Goal: Book appointment/travel/reservation

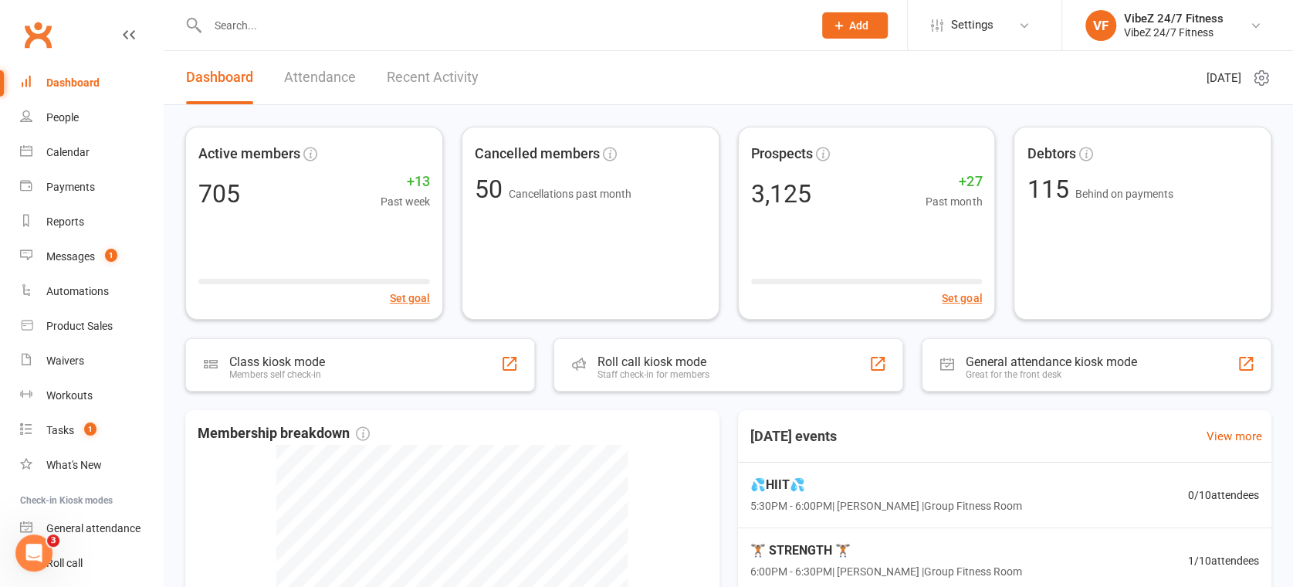
click at [416, 73] on link "Recent Activity" at bounding box center [433, 77] width 92 height 53
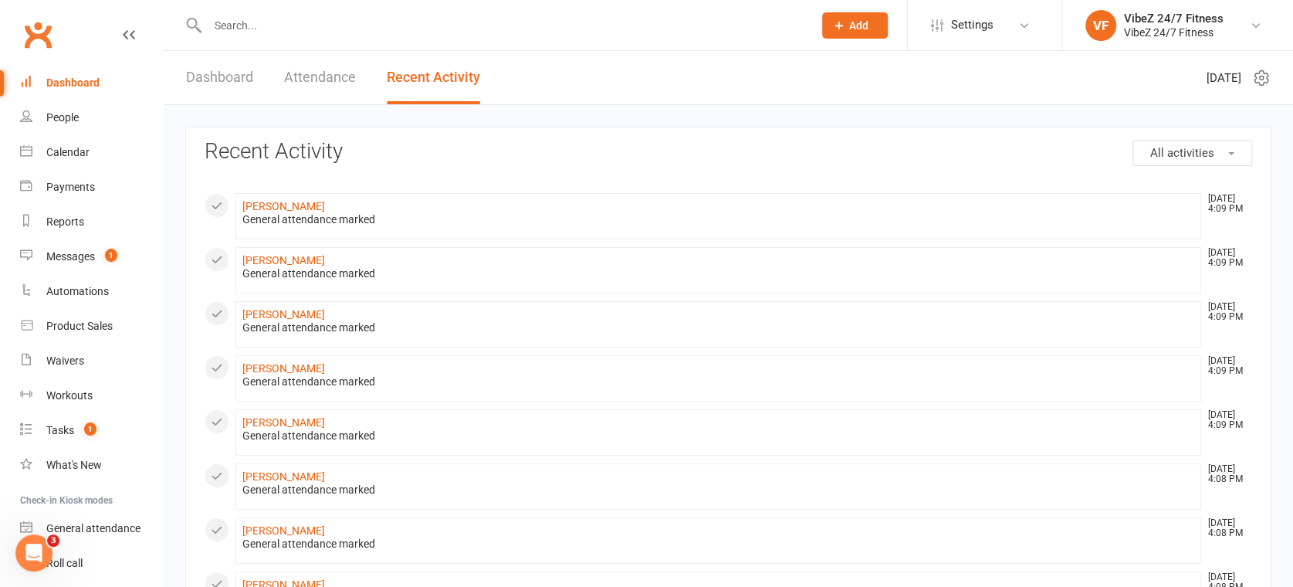
click at [1182, 149] on span "All activities" at bounding box center [1182, 153] width 64 height 14
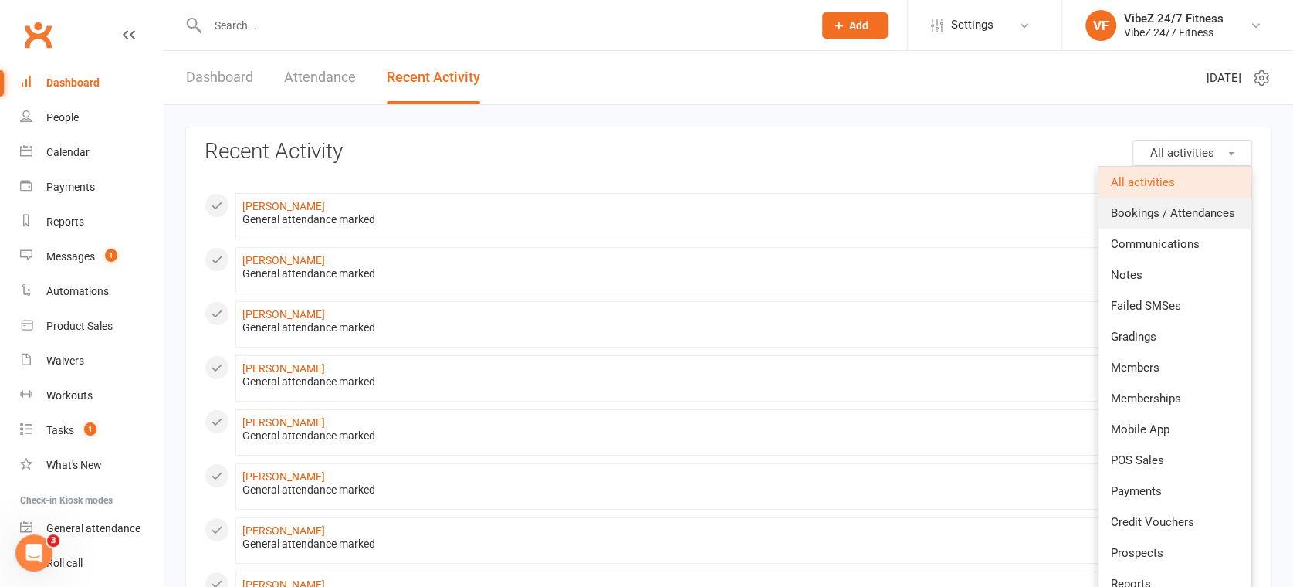
click at [1199, 216] on span "Bookings / Attendances" at bounding box center [1173, 213] width 124 height 14
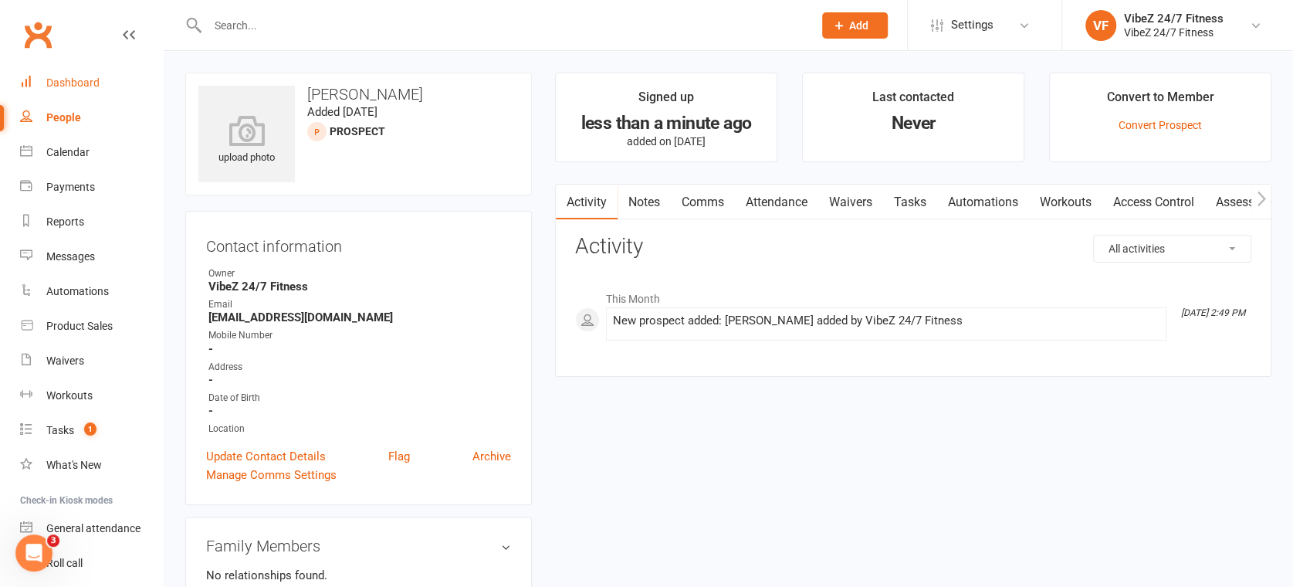
click at [52, 87] on div "Dashboard" at bounding box center [72, 82] width 53 height 12
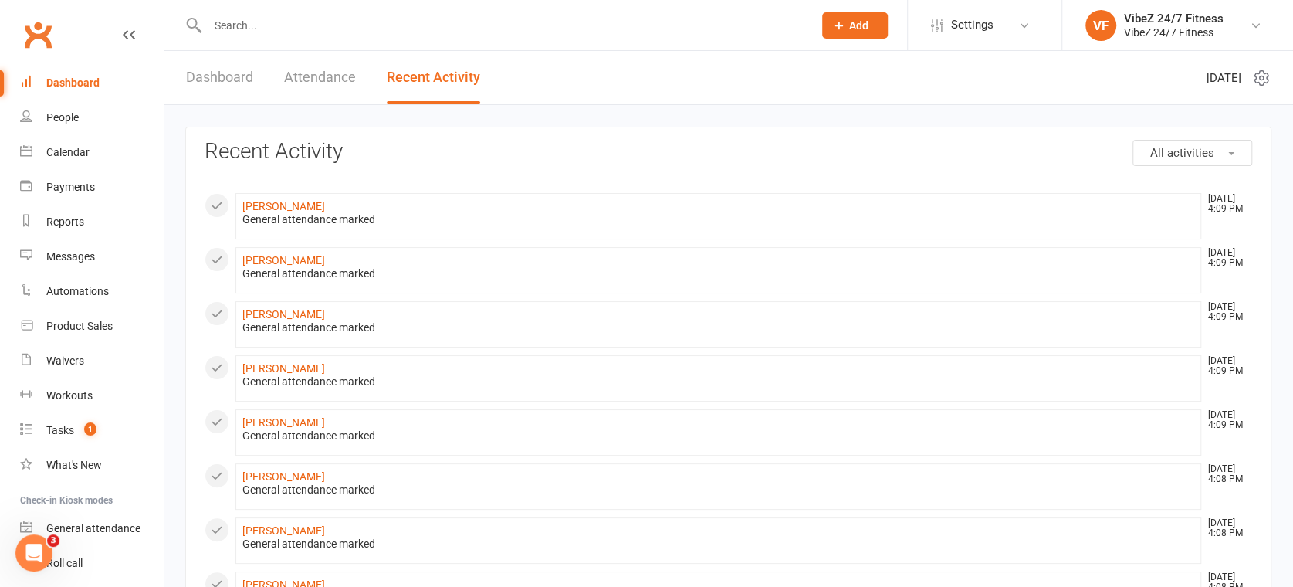
click at [266, 85] on div "Dashboard Attendance Recent Activity" at bounding box center [333, 77] width 339 height 53
drag, startPoint x: 234, startPoint y: 77, endPoint x: 278, endPoint y: 73, distance: 44.2
click at [235, 78] on link "Dashboard" at bounding box center [219, 77] width 67 height 53
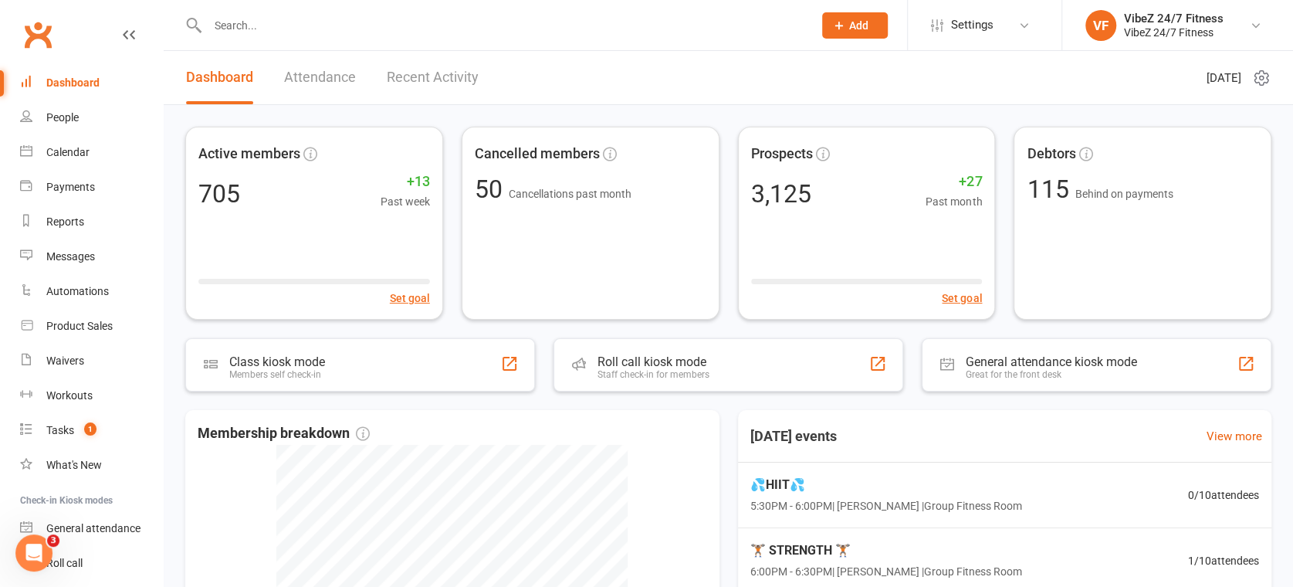
click at [426, 88] on link "Recent Activity" at bounding box center [433, 77] width 92 height 53
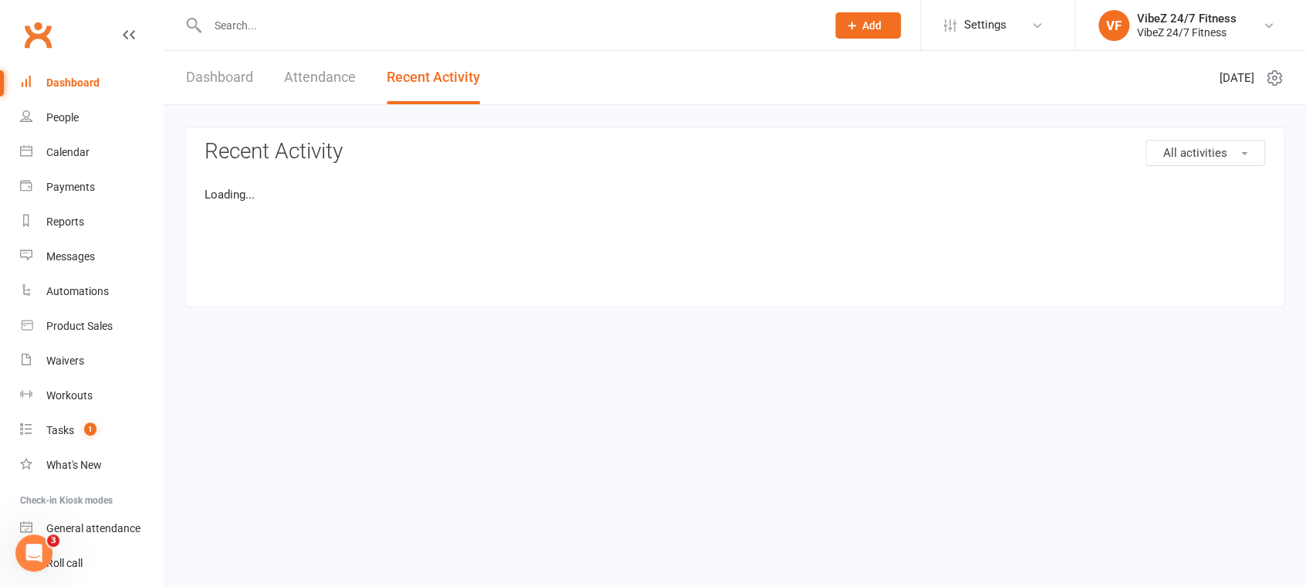
click at [230, 73] on link "Dashboard" at bounding box center [219, 77] width 67 height 53
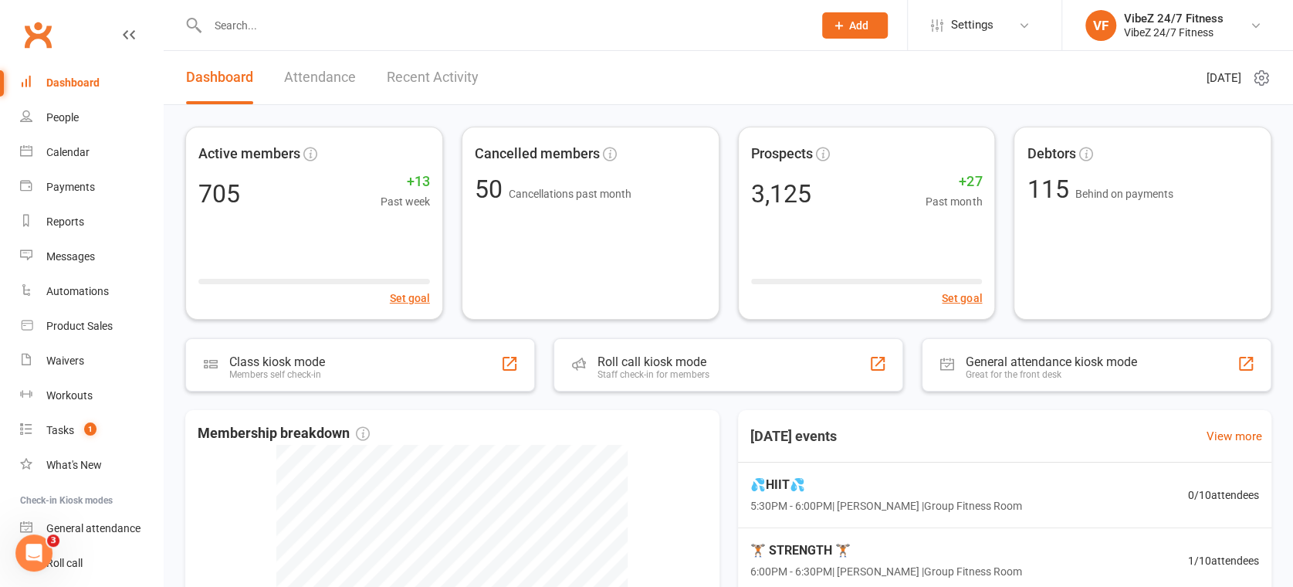
click at [428, 86] on link "Recent Activity" at bounding box center [433, 77] width 92 height 53
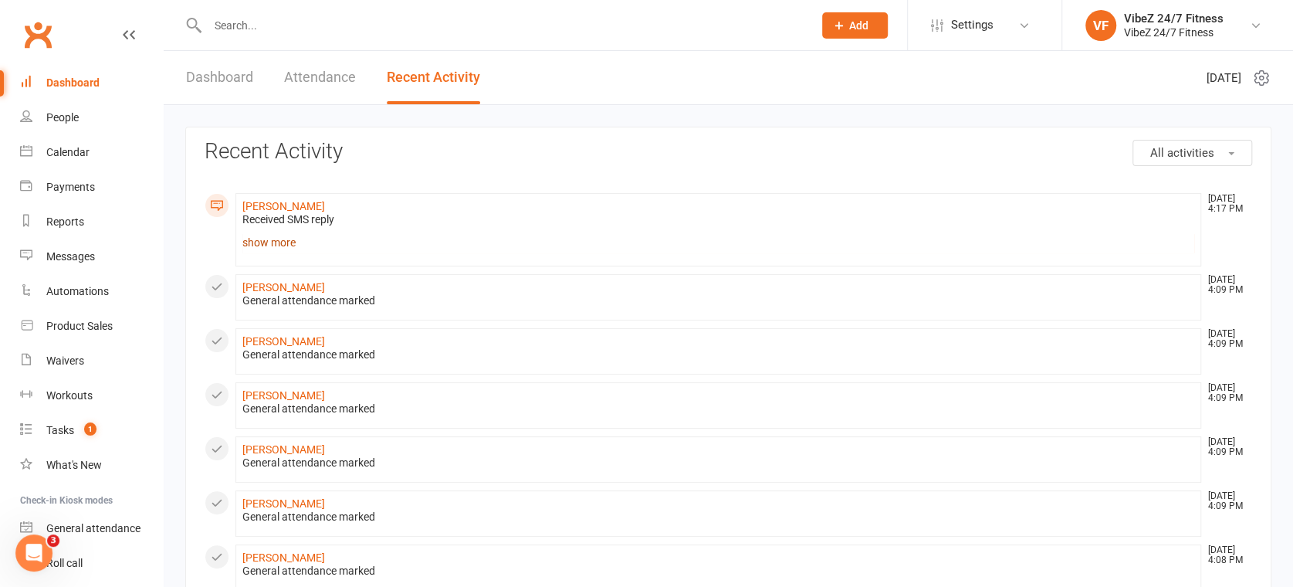
click at [292, 239] on link "show more" at bounding box center [718, 243] width 952 height 22
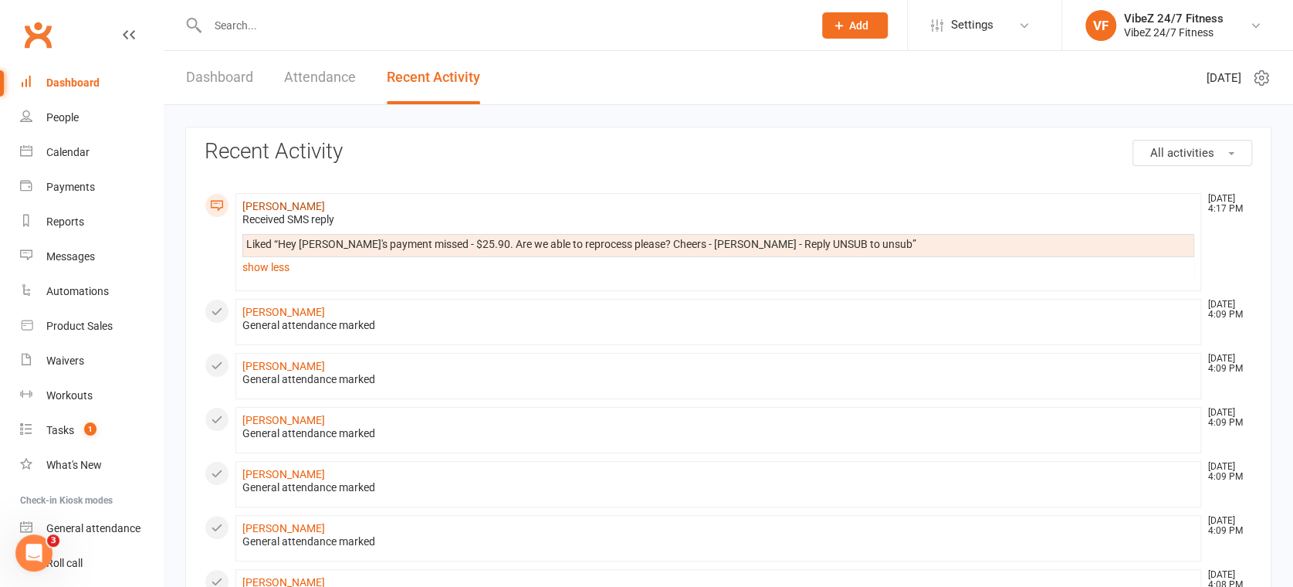
click at [286, 204] on link "leigh cohen" at bounding box center [283, 206] width 83 height 12
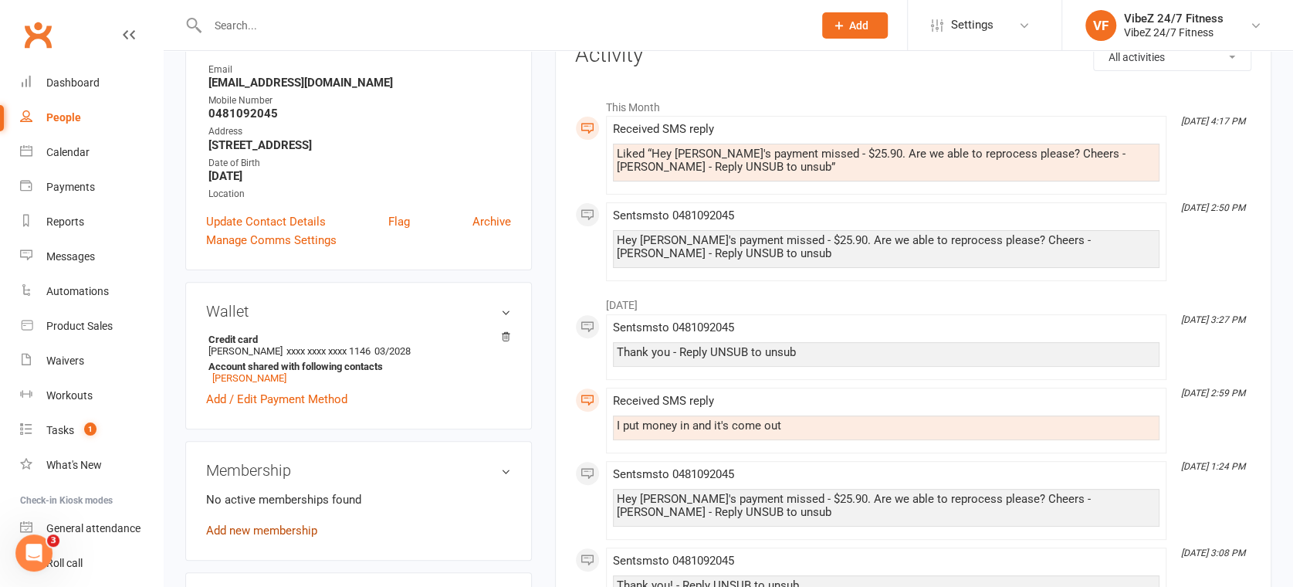
scroll to position [343, 0]
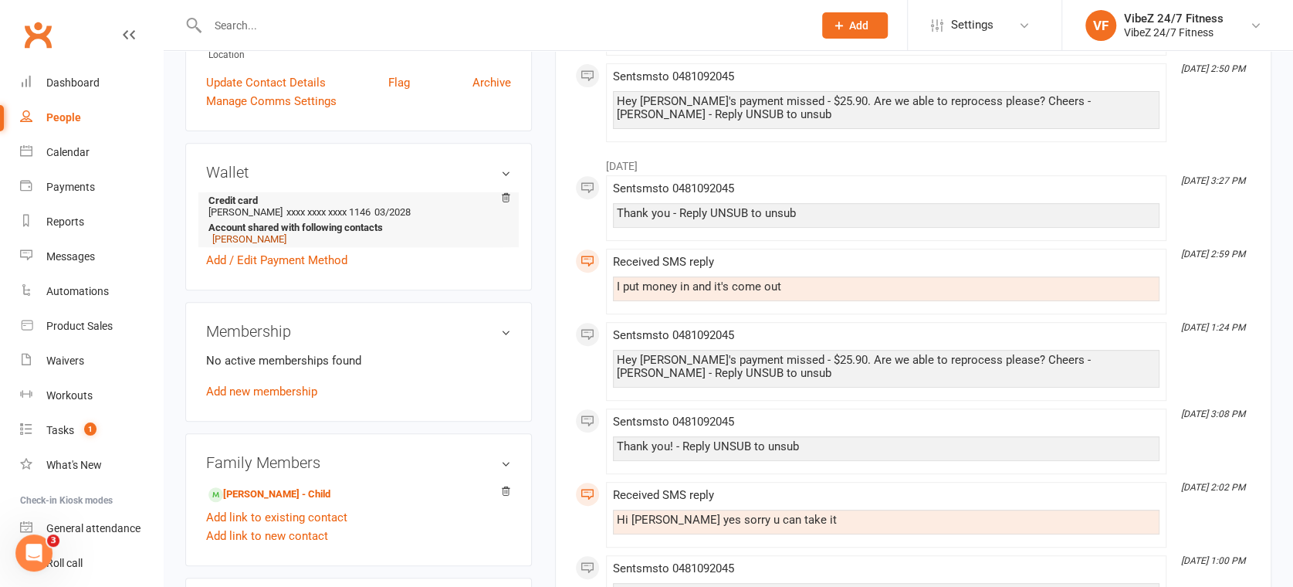
click at [252, 236] on link "Seth Cohen" at bounding box center [249, 239] width 74 height 12
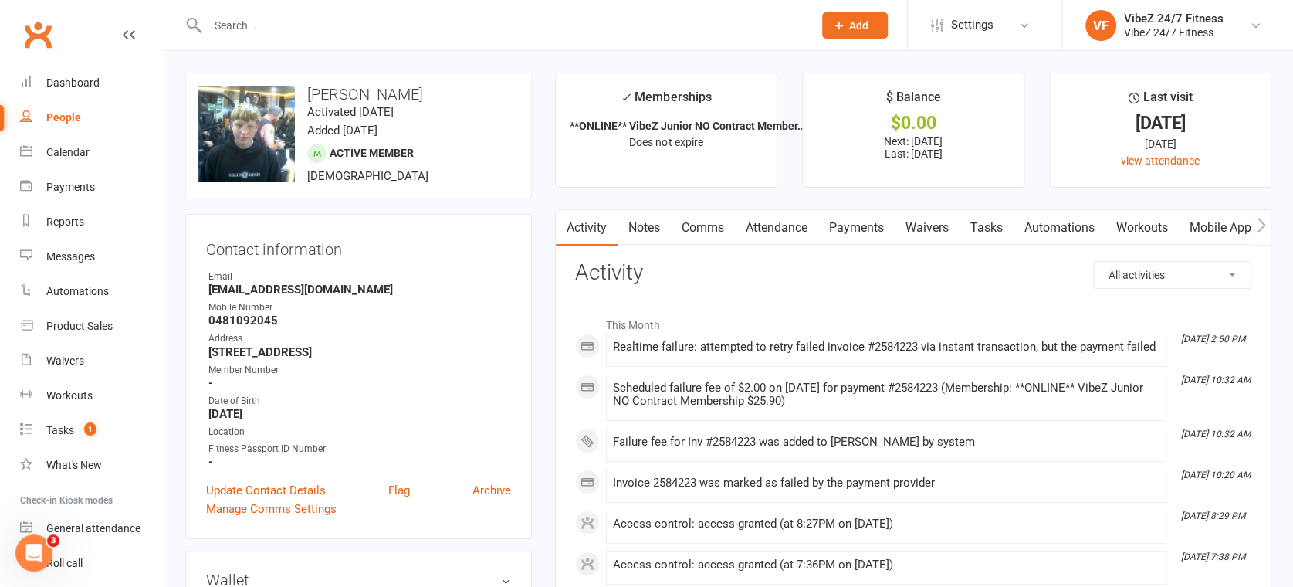
click at [848, 210] on link "Payments" at bounding box center [856, 228] width 76 height 36
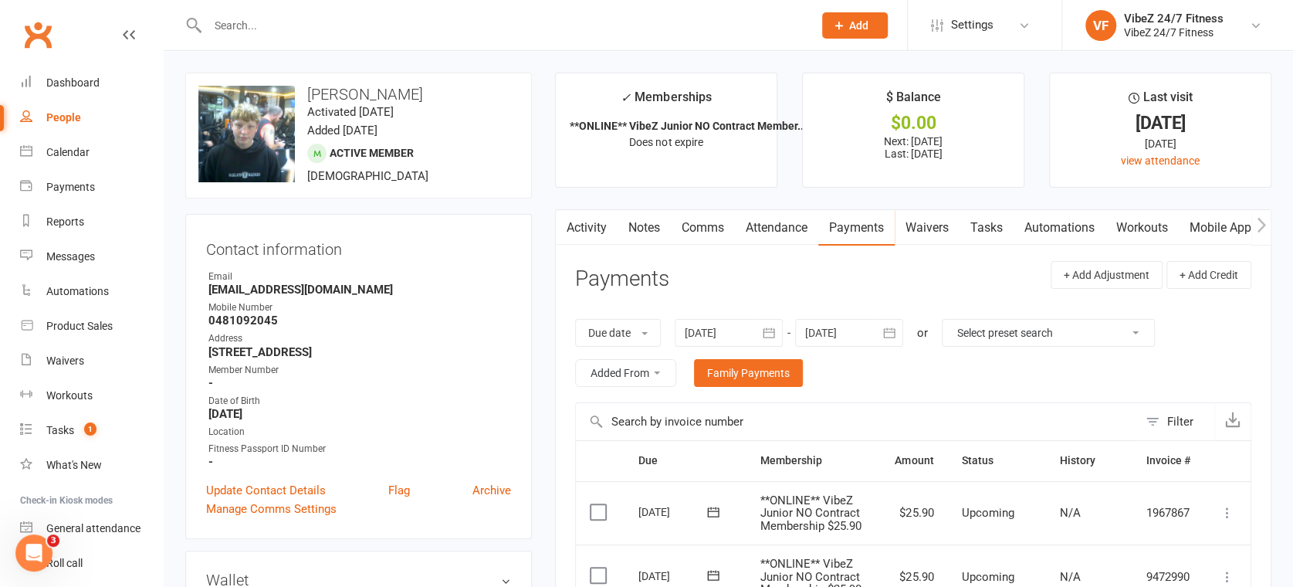
click at [603, 217] on link "Activity" at bounding box center [587, 228] width 62 height 36
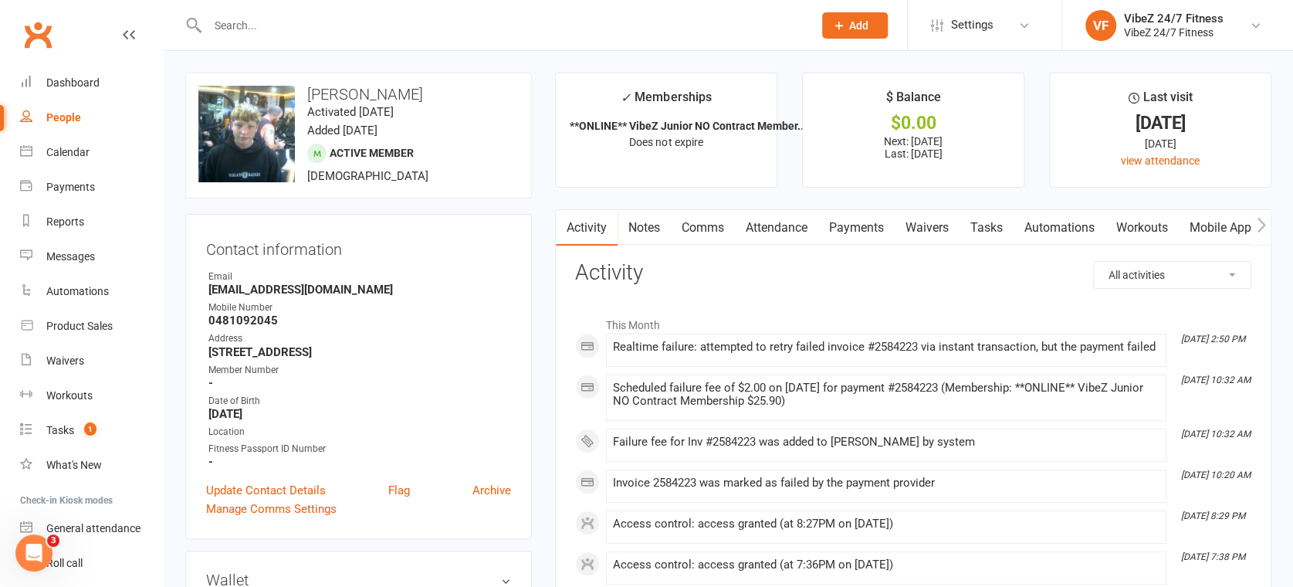
drag, startPoint x: 871, startPoint y: 223, endPoint x: 881, endPoint y: 228, distance: 12.1
click at [871, 225] on link "Payments" at bounding box center [856, 228] width 76 height 36
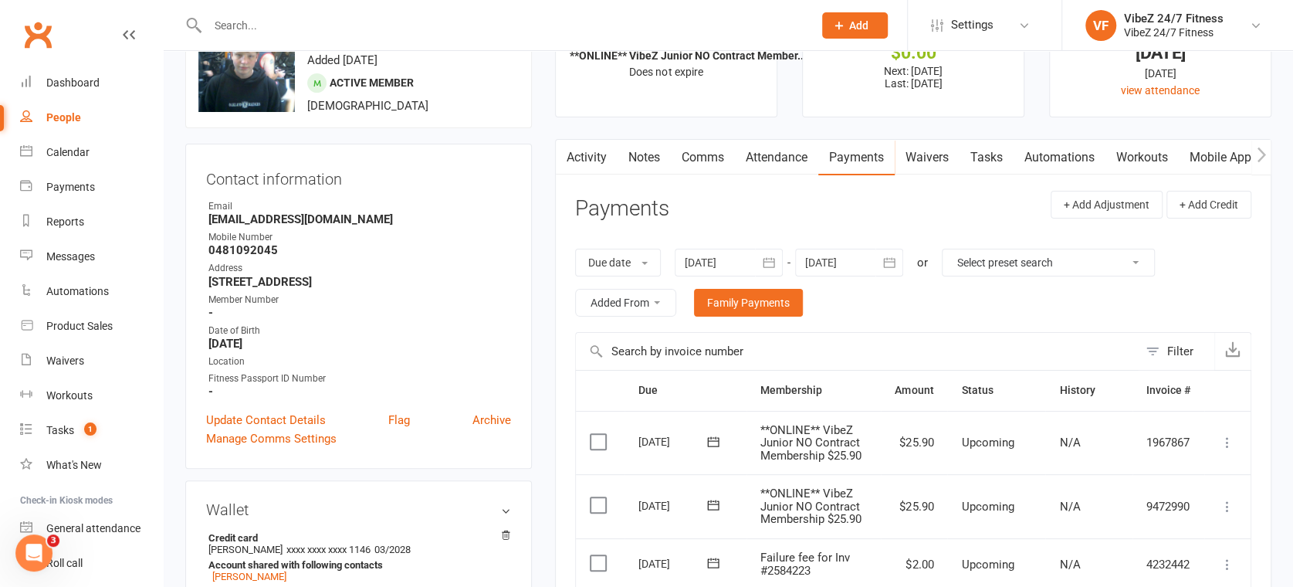
scroll to position [428, 0]
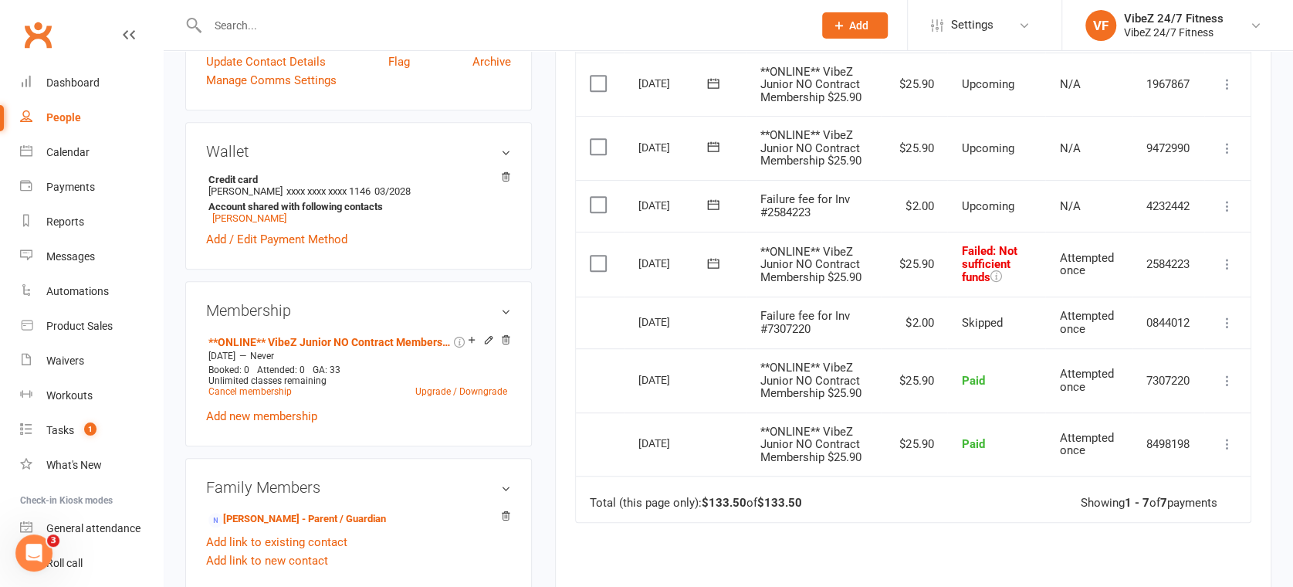
click at [1222, 259] on icon at bounding box center [1226, 263] width 15 height 15
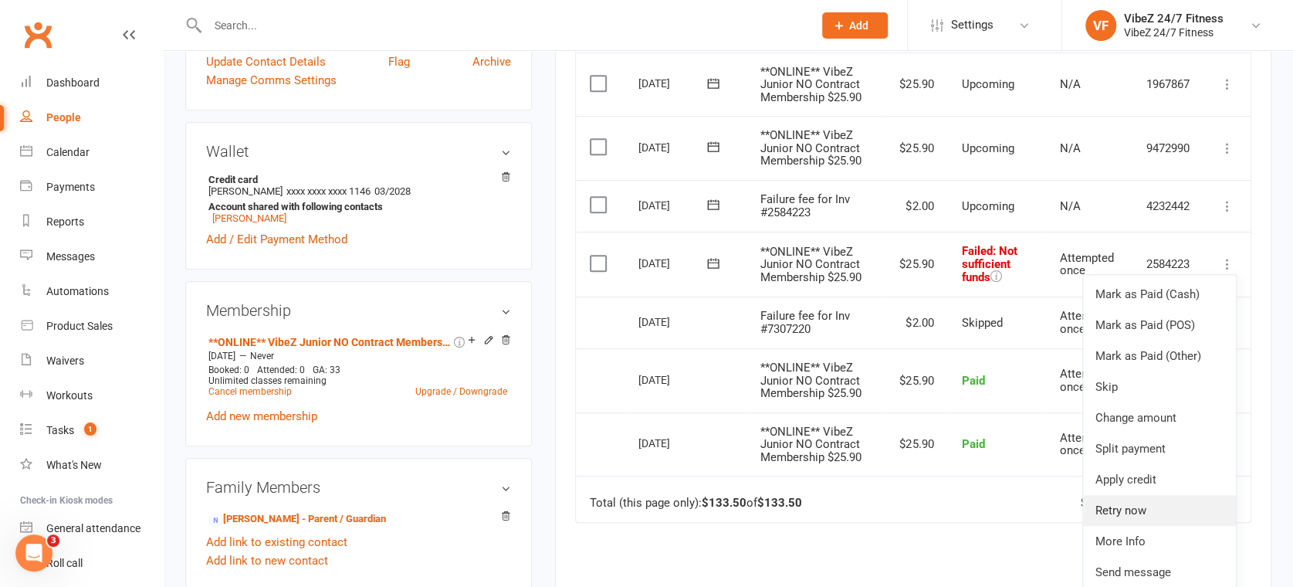
click at [1147, 507] on link "Retry now" at bounding box center [1159, 510] width 153 height 31
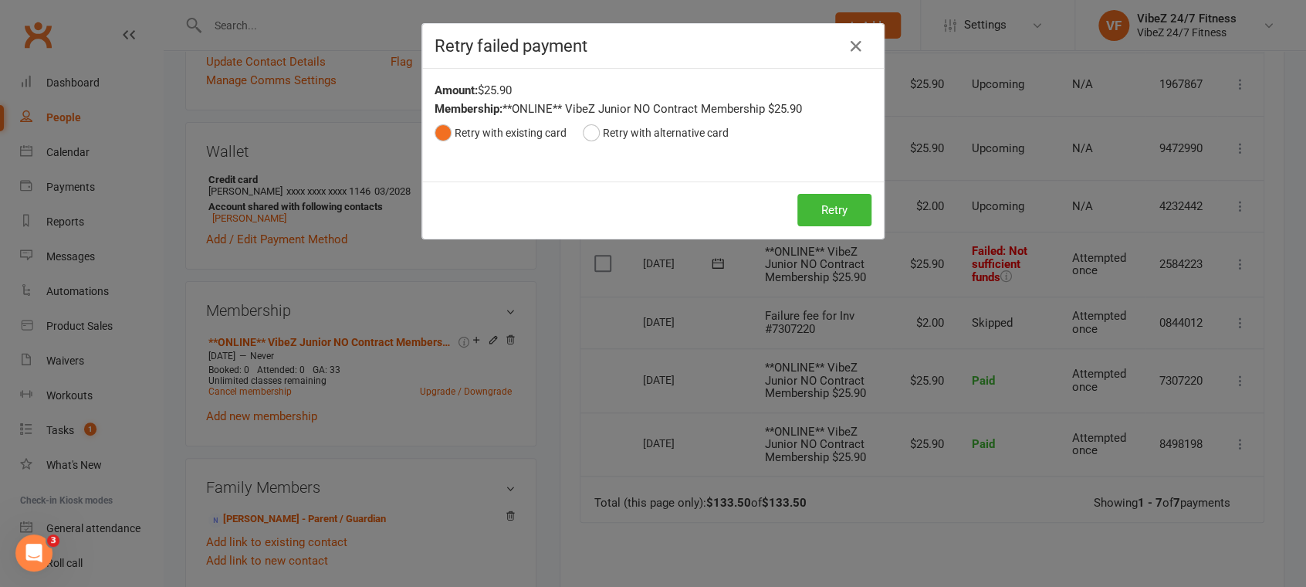
click at [839, 190] on div "Retry Retry" at bounding box center [653, 209] width 462 height 57
click at [827, 206] on button "Retry" at bounding box center [834, 210] width 74 height 32
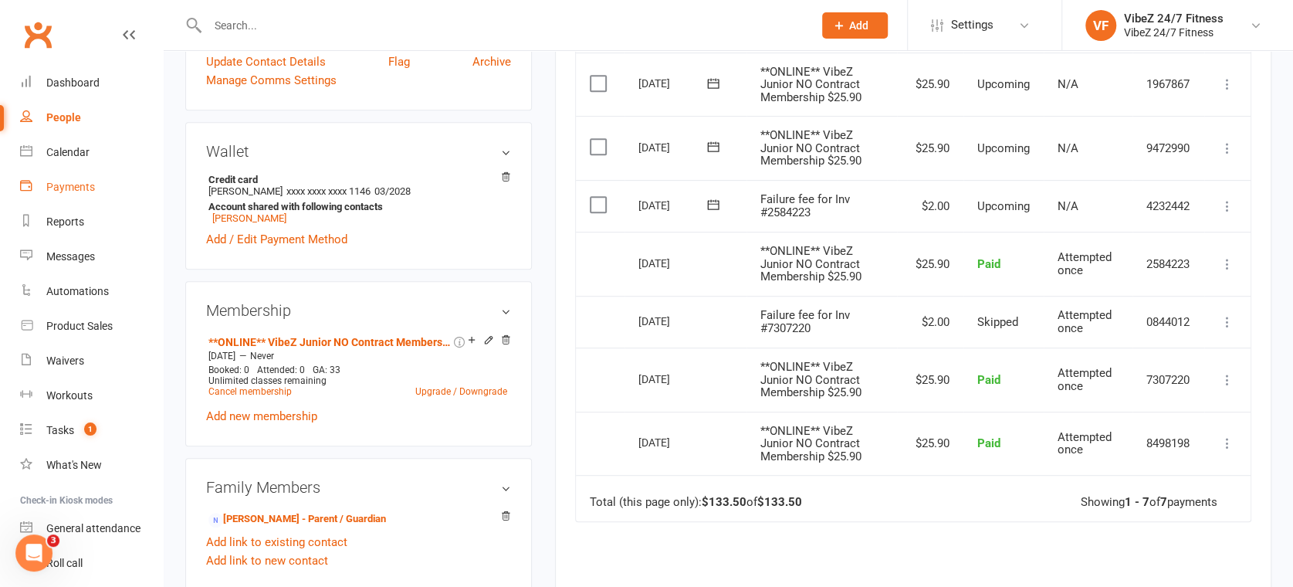
click at [86, 185] on div "Payments" at bounding box center [70, 187] width 49 height 12
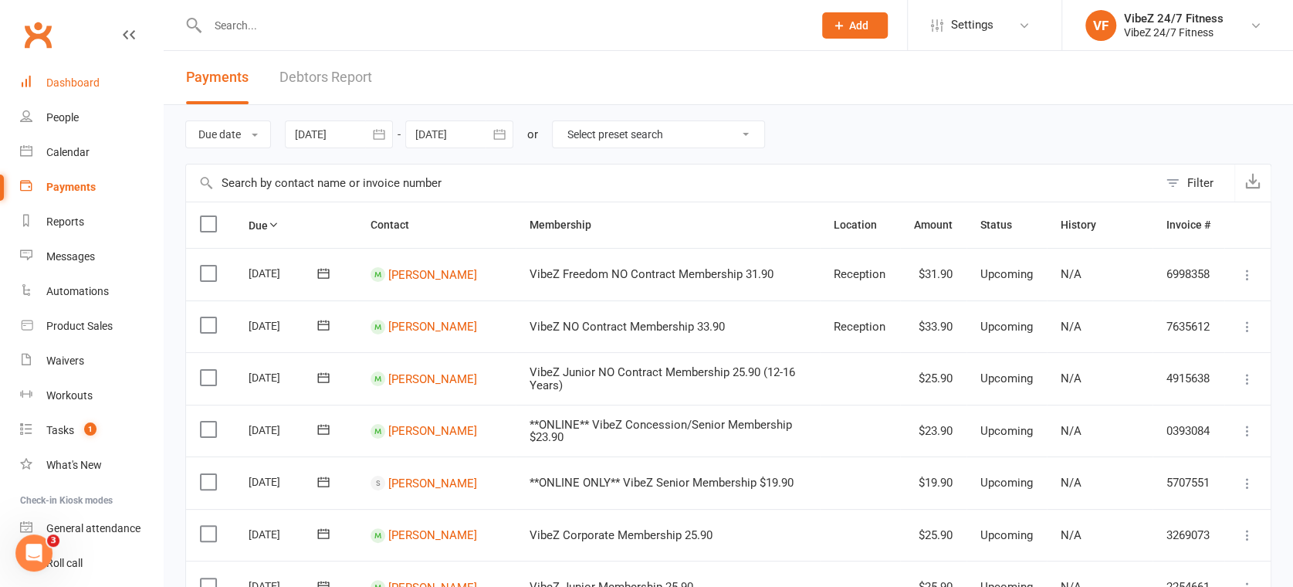
click at [76, 85] on div "Dashboard" at bounding box center [72, 82] width 53 height 12
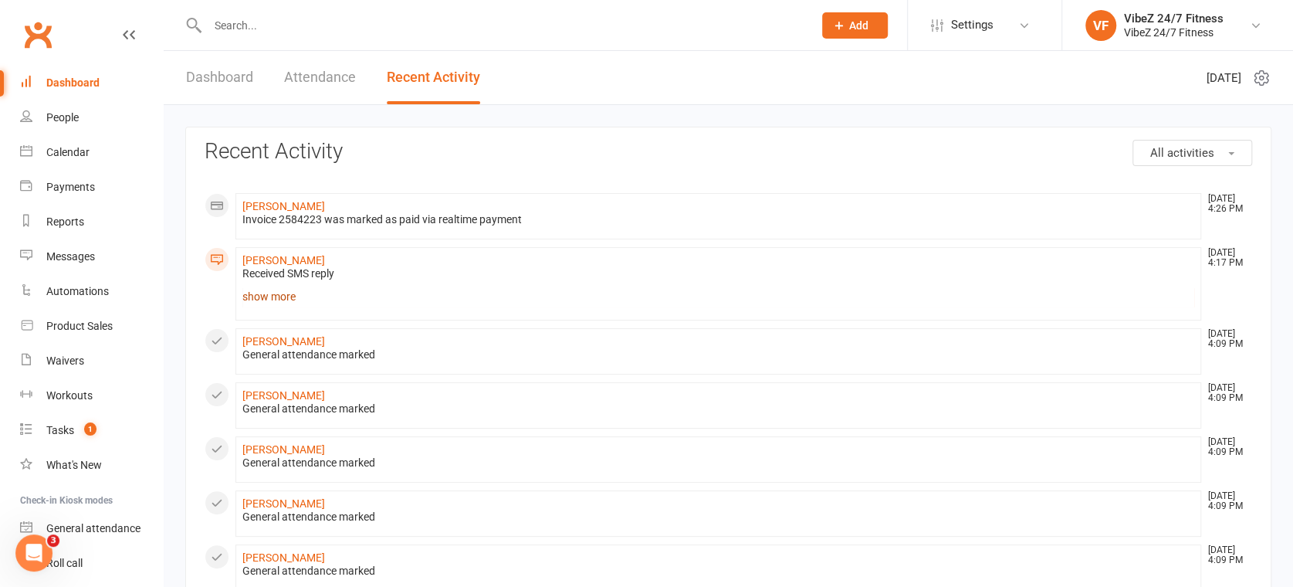
click at [273, 303] on link "show more" at bounding box center [718, 297] width 952 height 22
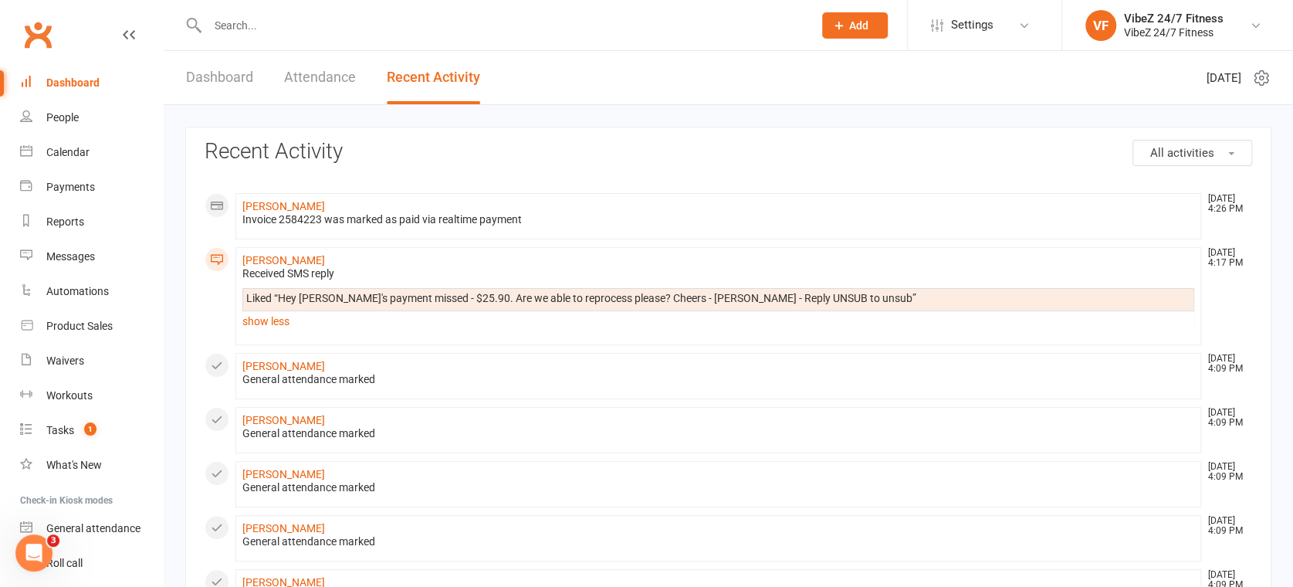
click at [216, 68] on link "Dashboard" at bounding box center [219, 77] width 67 height 53
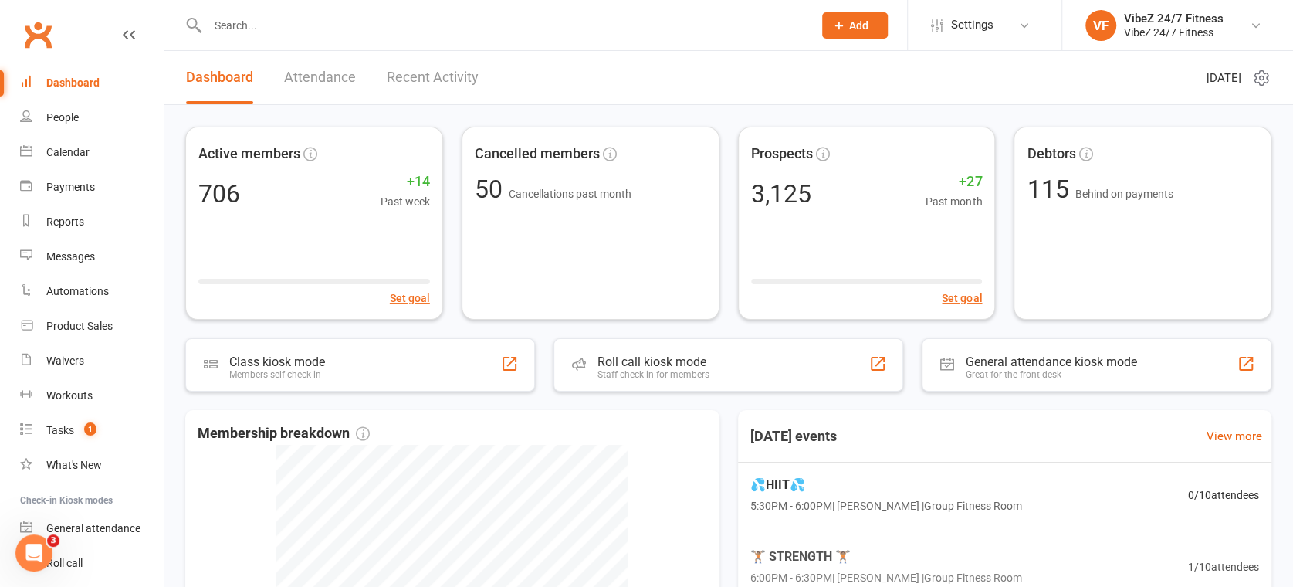
click at [434, 66] on link "Recent Activity" at bounding box center [433, 77] width 92 height 53
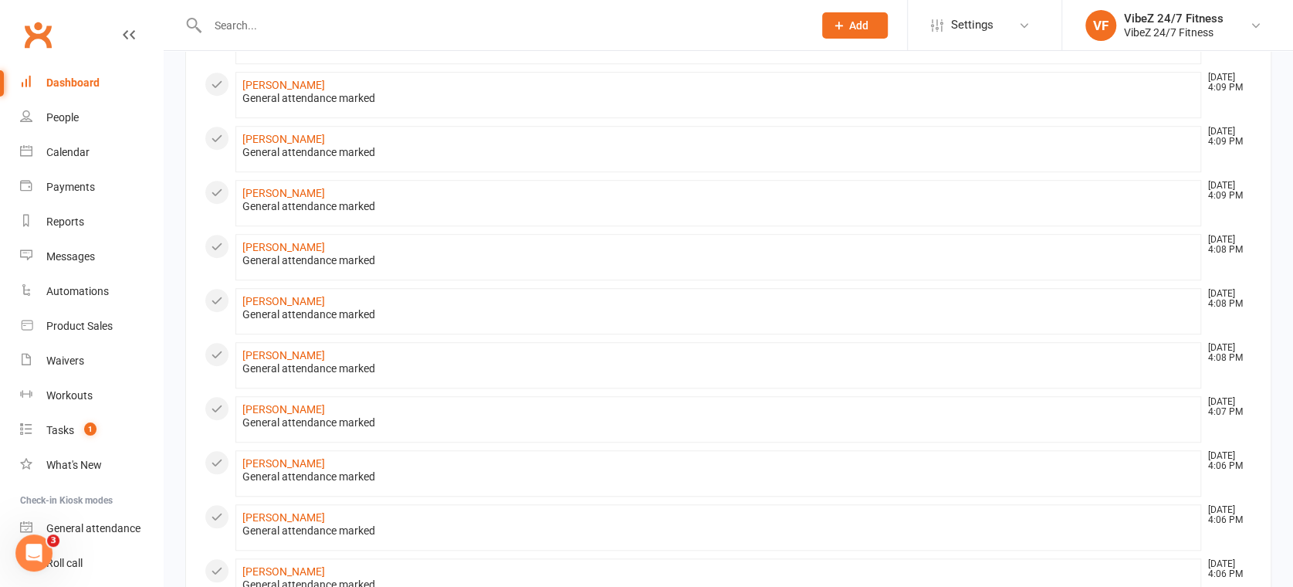
scroll to position [785, 0]
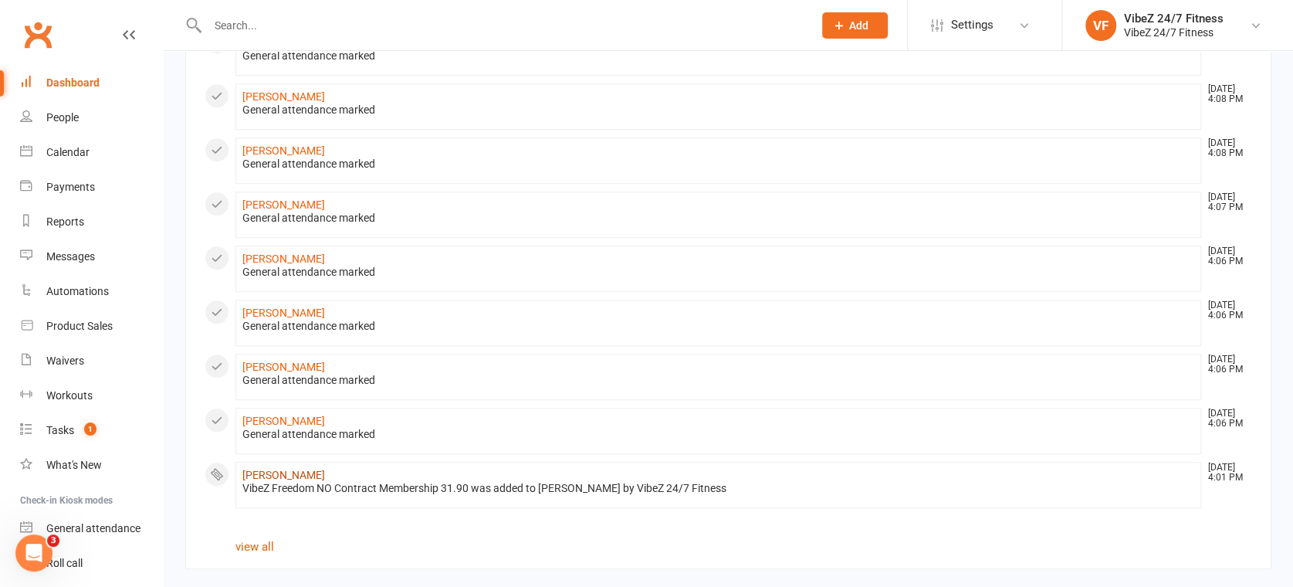
click at [278, 469] on link "[PERSON_NAME]" at bounding box center [283, 474] width 83 height 12
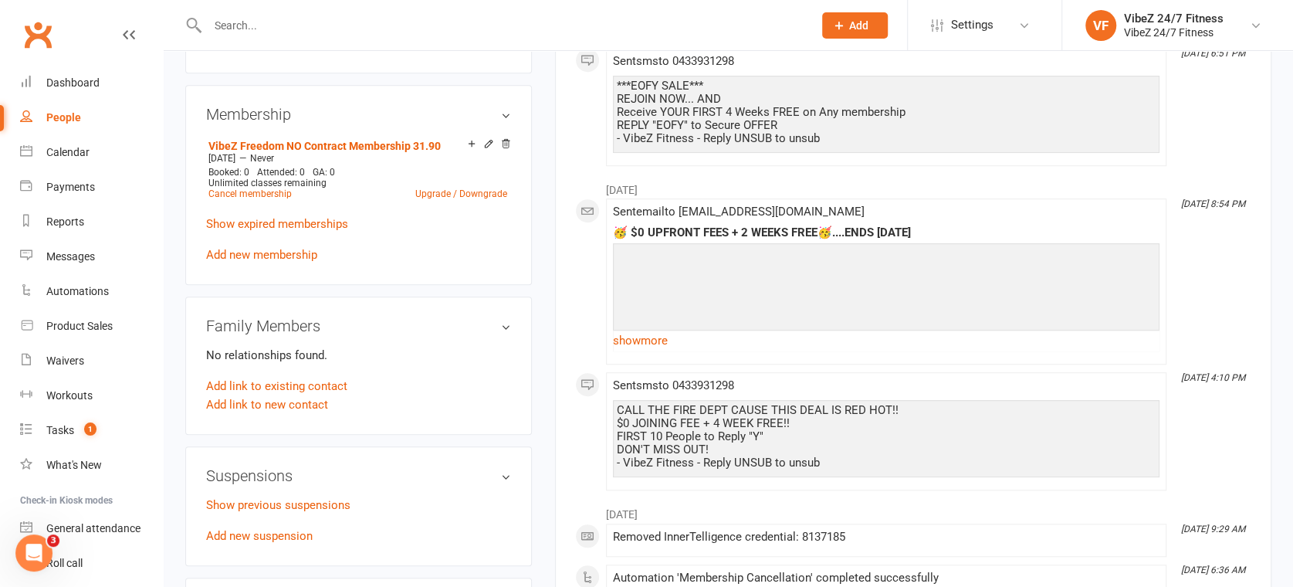
scroll to position [600, 0]
click at [309, 30] on input "text" at bounding box center [502, 26] width 599 height 22
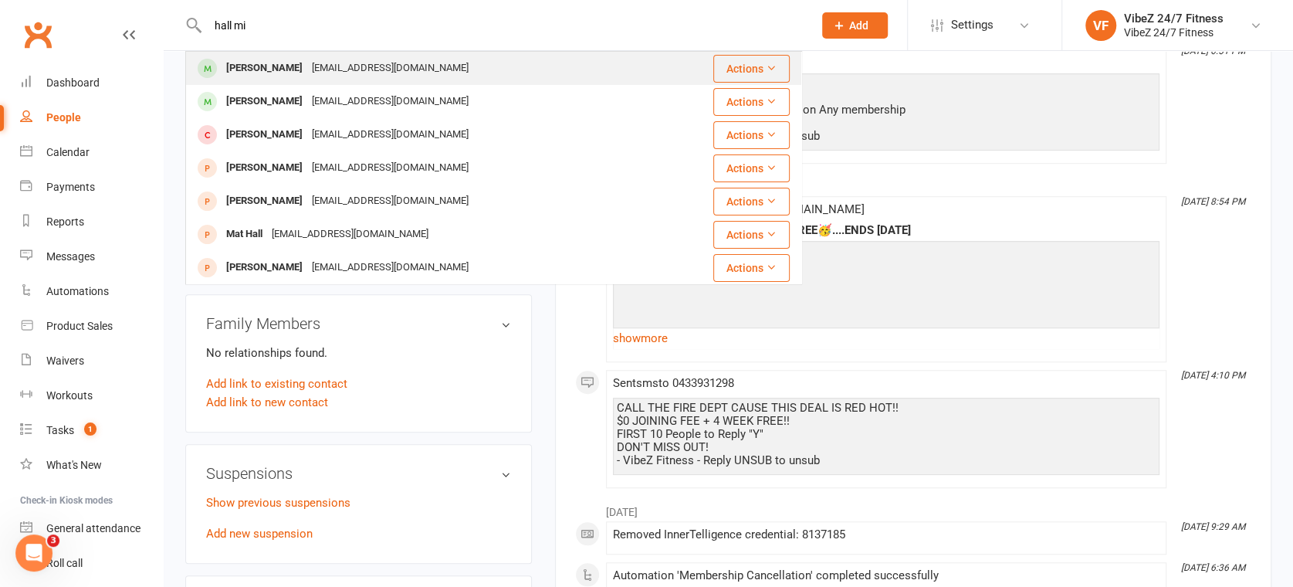
type input "hall mi"
click at [269, 73] on div "Mitchell Hall" at bounding box center [264, 68] width 86 height 22
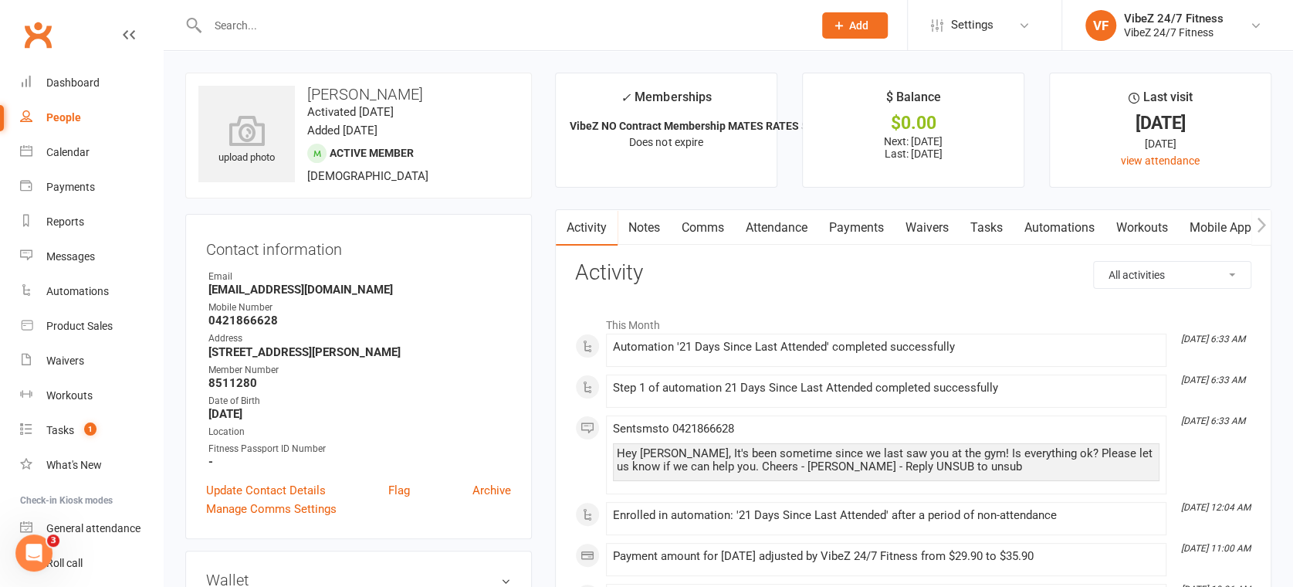
click at [1249, 228] on link "Mobile App" at bounding box center [1219, 228] width 83 height 36
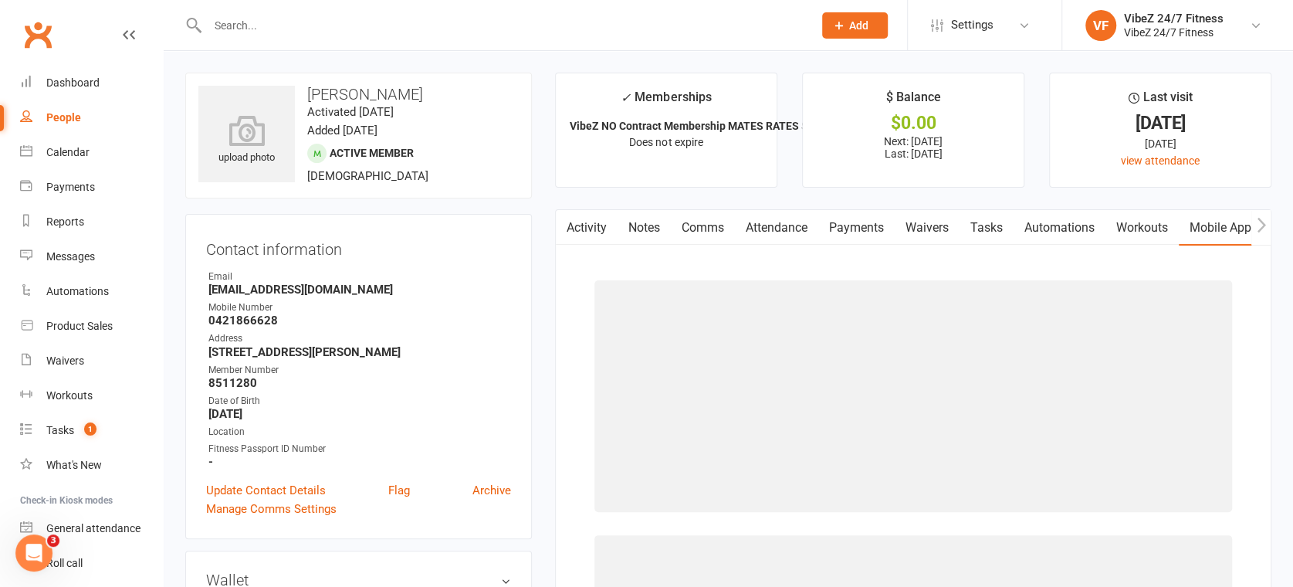
click at [1263, 221] on icon "button" at bounding box center [1260, 225] width 9 height 16
click at [1194, 230] on link "Access Control" at bounding box center [1197, 228] width 103 height 36
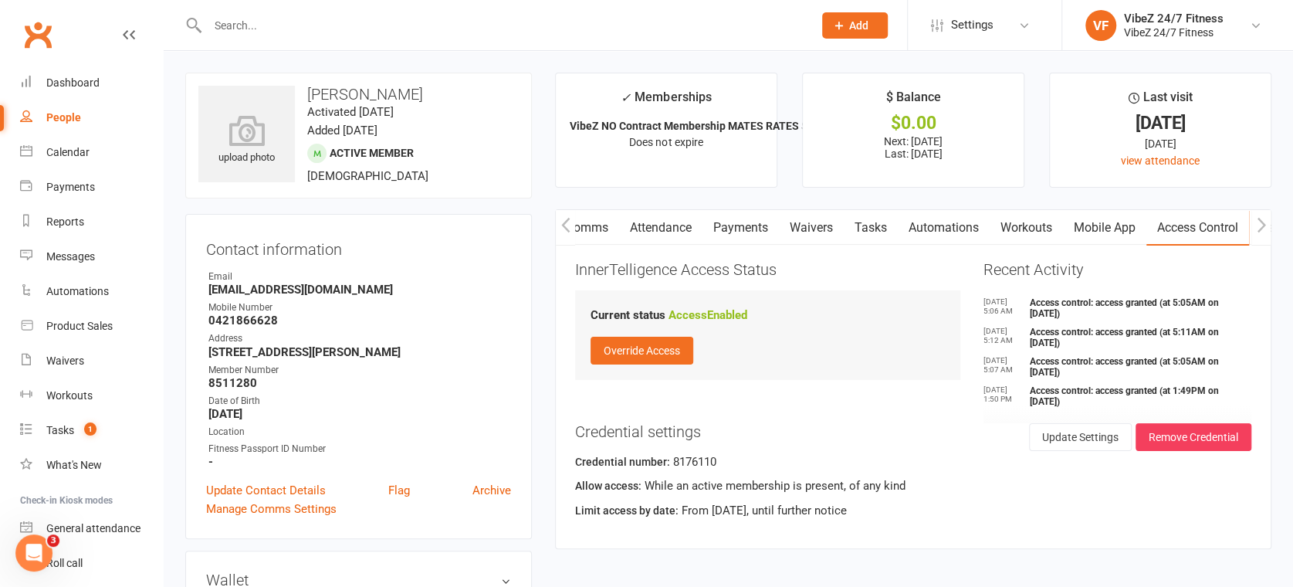
click at [698, 462] on div "Credential number: 8176110" at bounding box center [913, 464] width 676 height 24
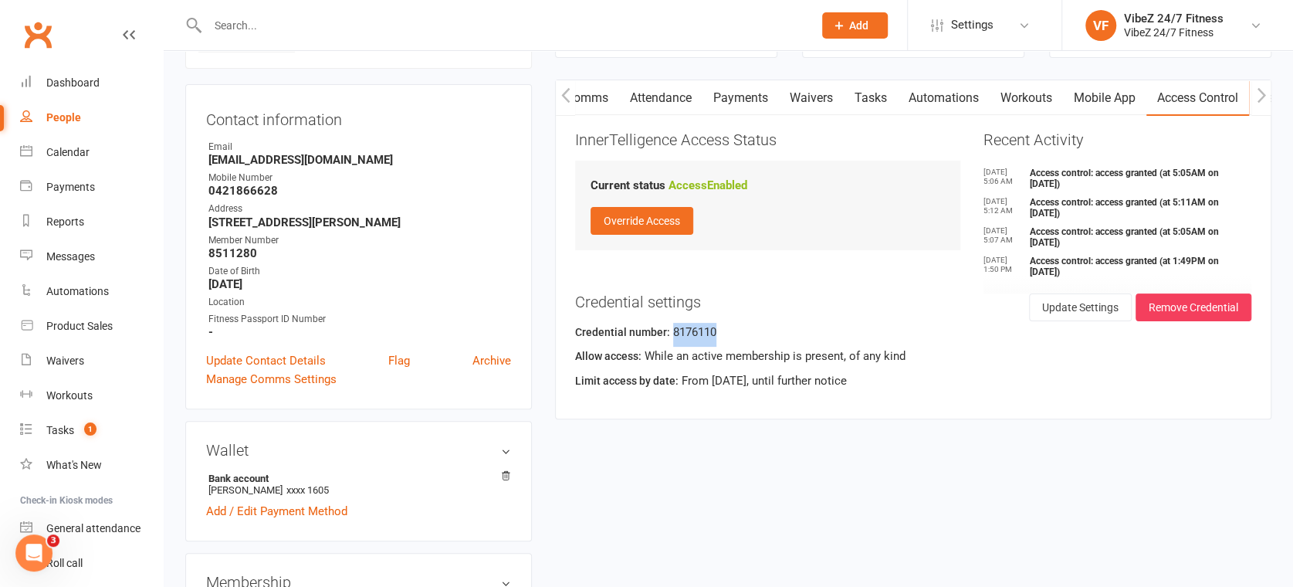
scroll to position [171, 0]
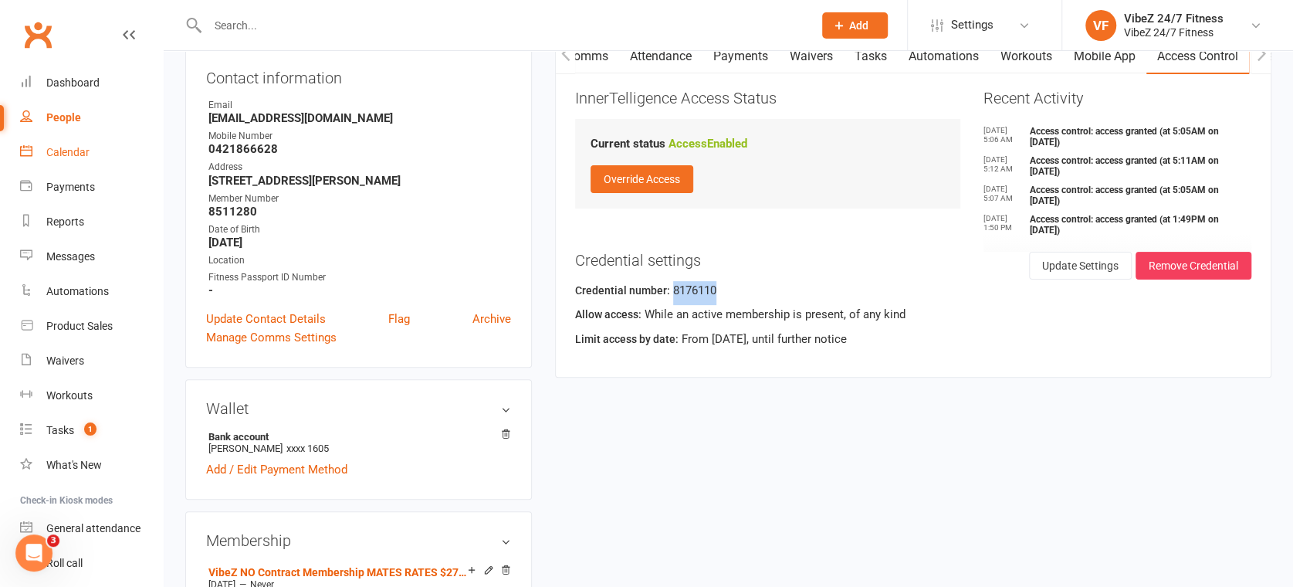
click at [69, 147] on div "Calendar" at bounding box center [67, 152] width 43 height 12
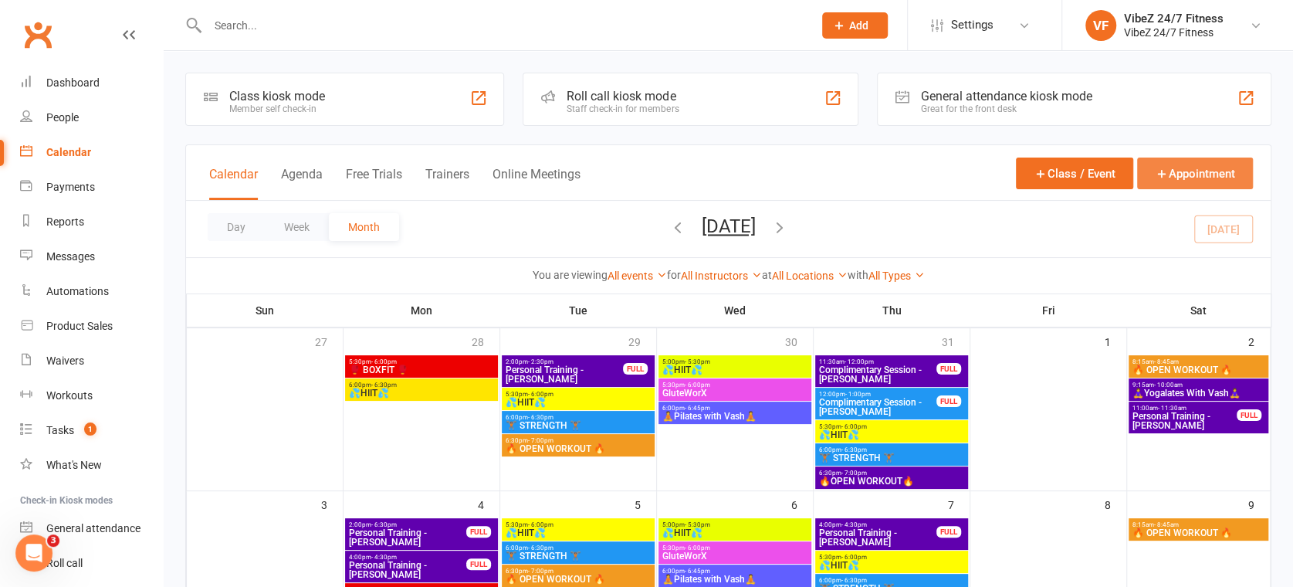
click at [1217, 178] on button "Appointment" at bounding box center [1195, 173] width 116 height 32
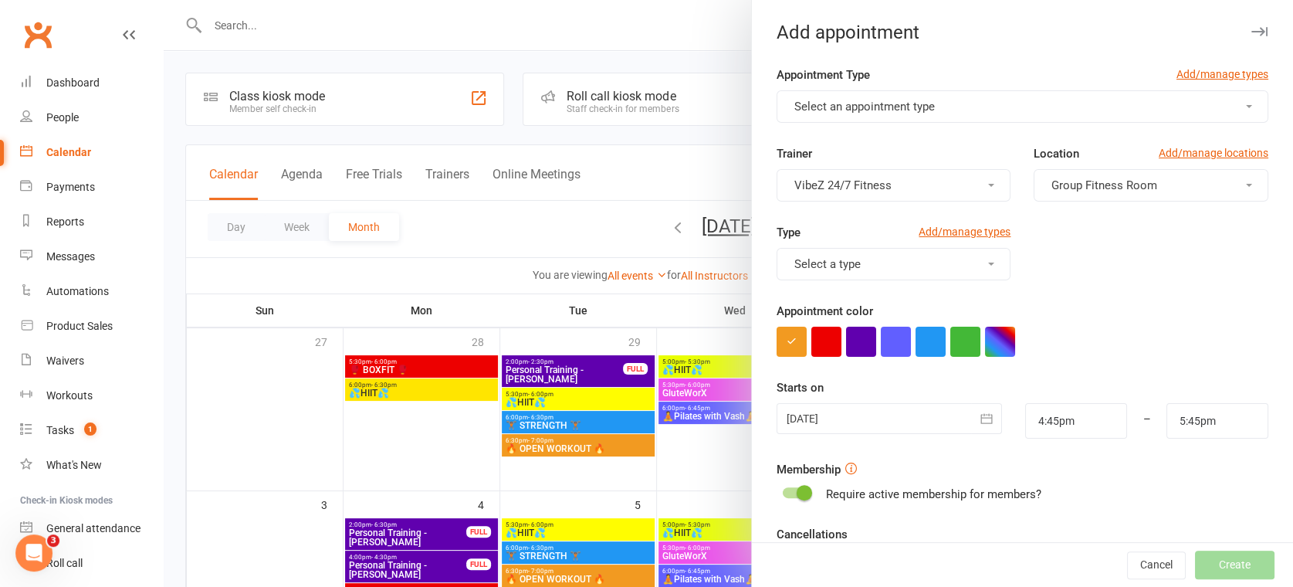
click at [1104, 111] on button "Select an appointment type" at bounding box center [1022, 106] width 492 height 32
drag, startPoint x: 830, startPoint y: 143, endPoint x: 842, endPoint y: 144, distance: 11.7
click at [832, 143] on span "Personal Training" at bounding box center [835, 144] width 90 height 14
type input "5:15pm"
click at [955, 186] on button "VibeZ 24/7 Fitness" at bounding box center [893, 185] width 235 height 32
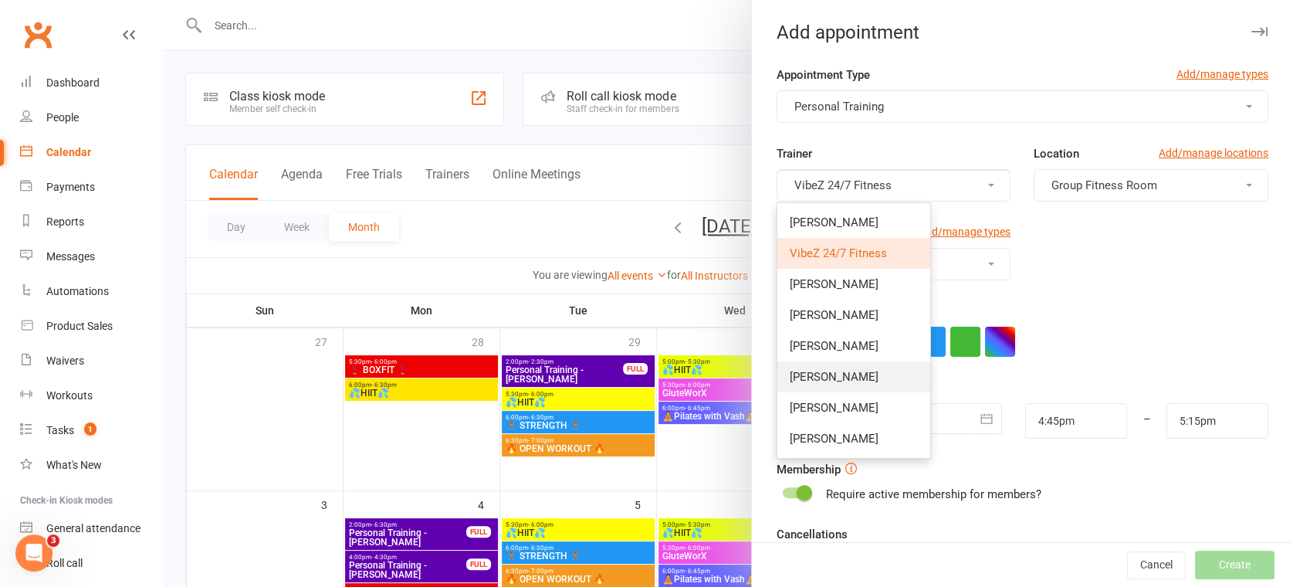
click at [831, 380] on span "Sam Spicer" at bounding box center [834, 377] width 89 height 14
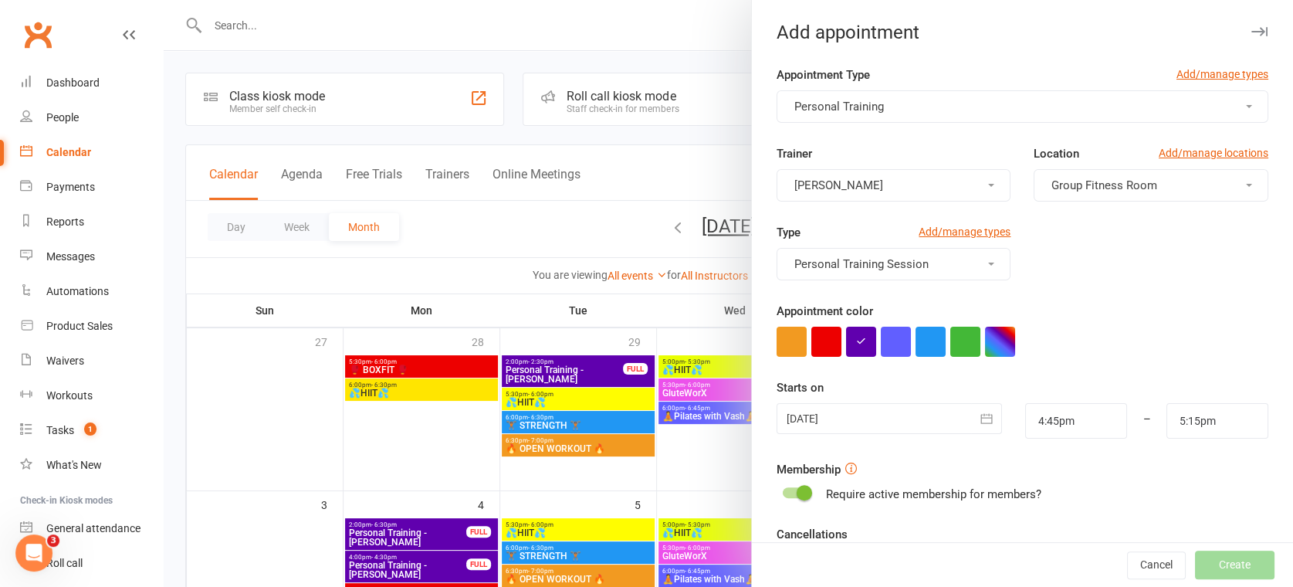
click at [1129, 198] on button "Group Fitness Room" at bounding box center [1150, 185] width 235 height 32
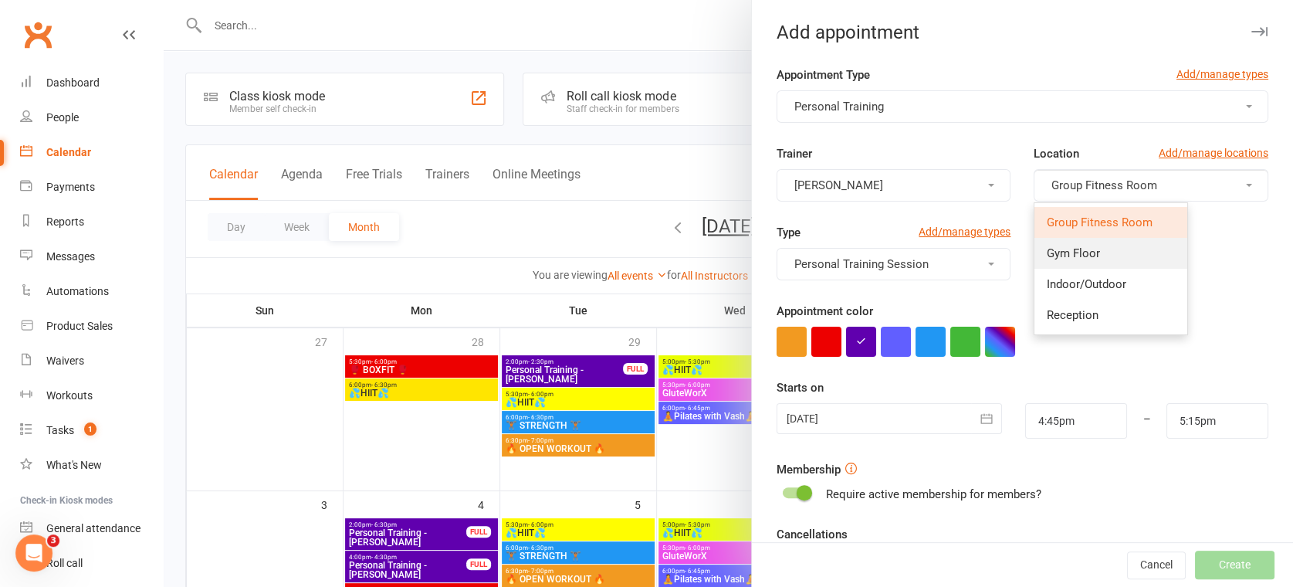
click at [1079, 252] on span "Gym Floor" at bounding box center [1072, 253] width 53 height 14
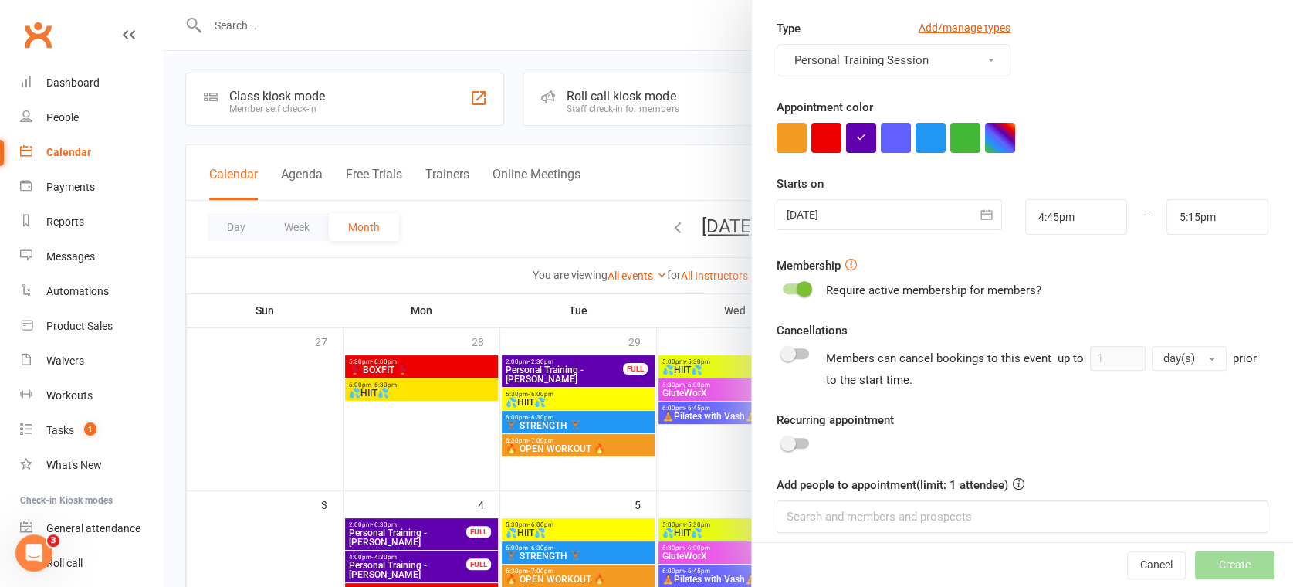
scroll to position [215, 0]
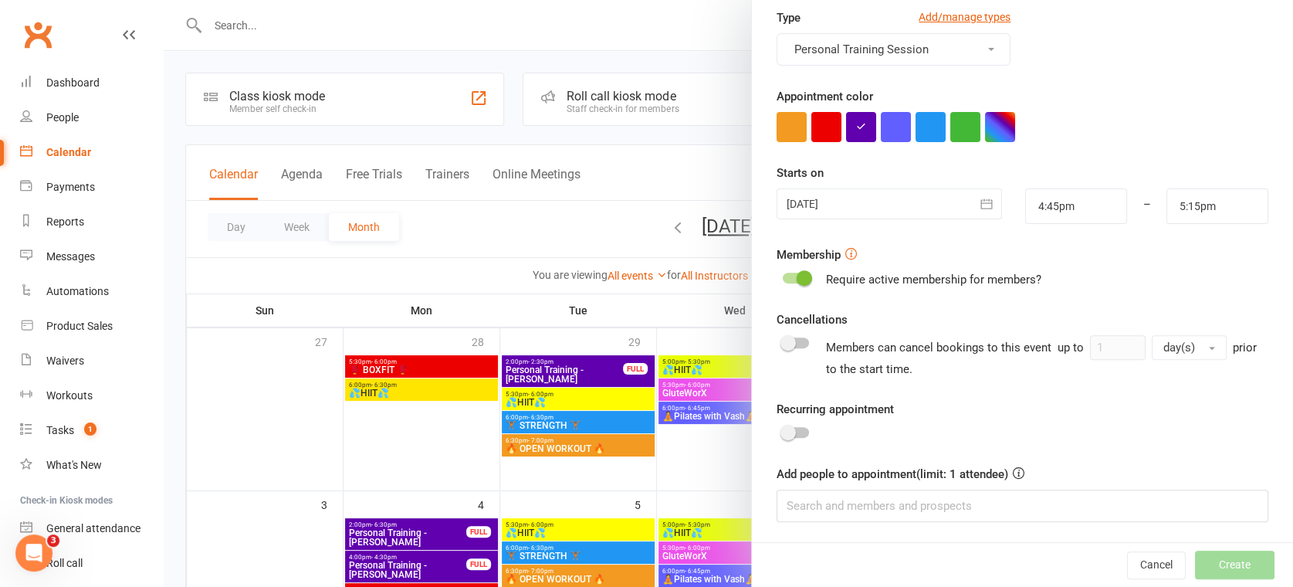
click at [920, 205] on div at bounding box center [888, 203] width 225 height 31
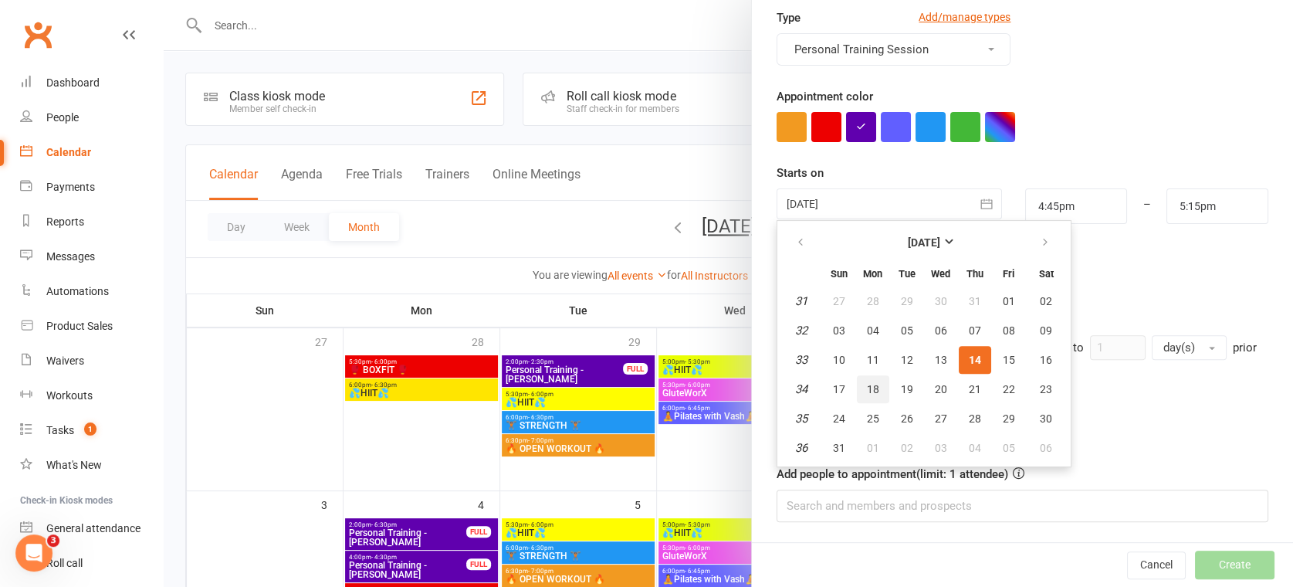
click at [867, 387] on span "18" at bounding box center [873, 389] width 12 height 12
type input "18 Aug 2025"
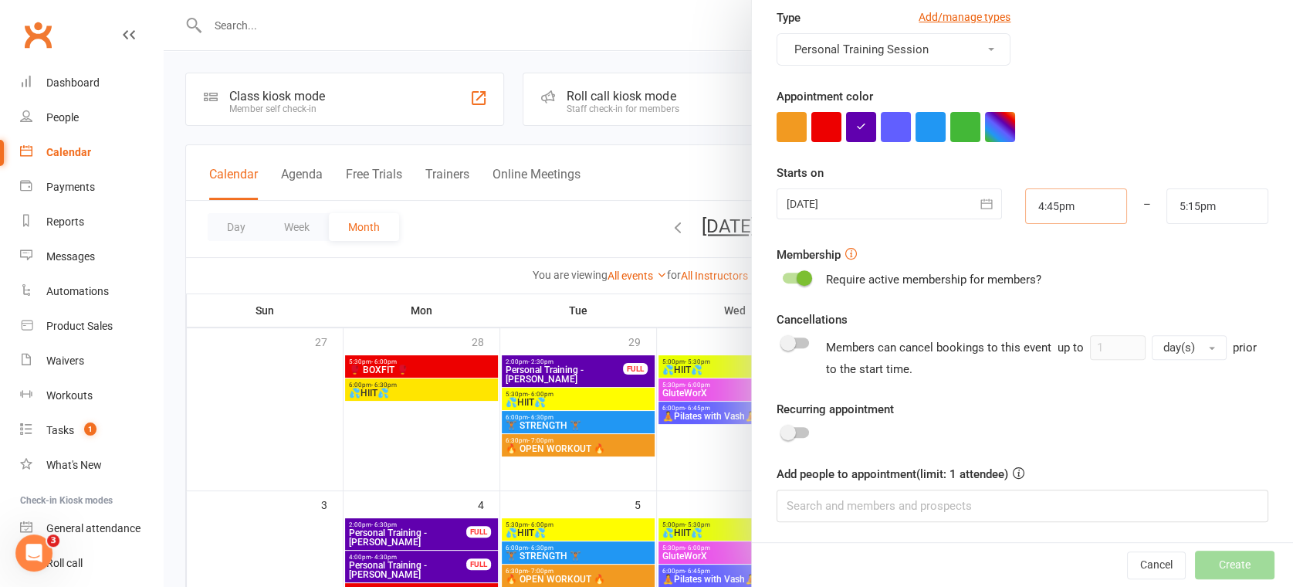
click at [1080, 212] on input "4:45pm" at bounding box center [1076, 206] width 102 height 36
type input "6:30pm"
click at [1054, 251] on li "6:30pm" at bounding box center [1063, 249] width 74 height 23
click at [1190, 213] on input "5:15pm" at bounding box center [1217, 206] width 102 height 36
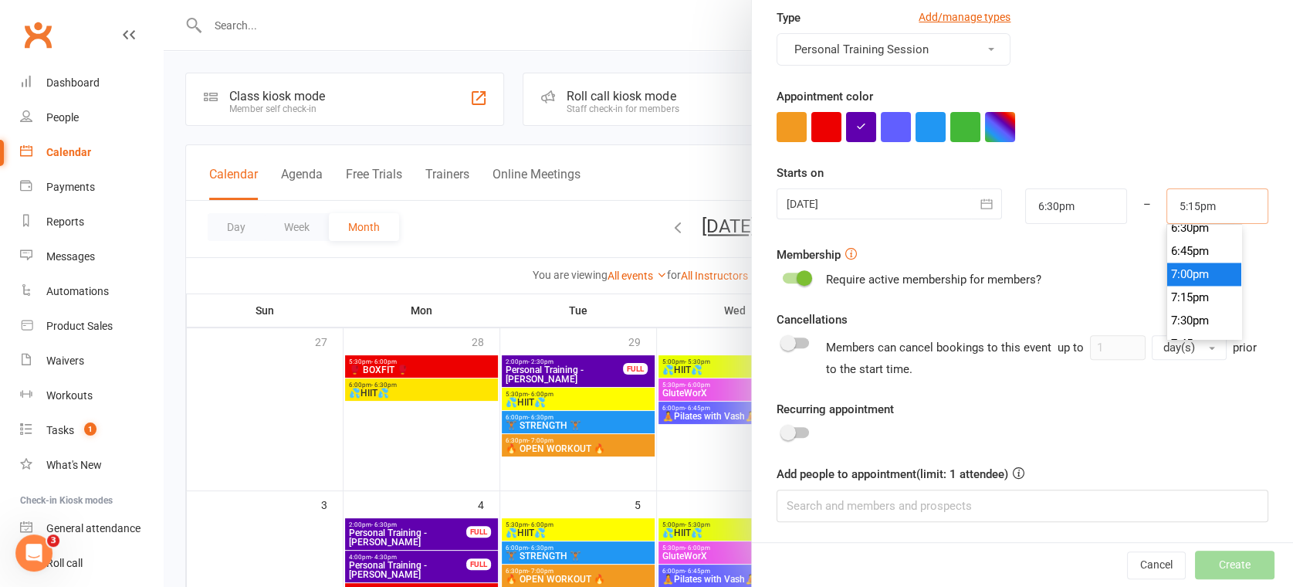
scroll to position [1746, 0]
type input "7:00pm"
click at [1188, 252] on li "7:00pm" at bounding box center [1204, 249] width 74 height 23
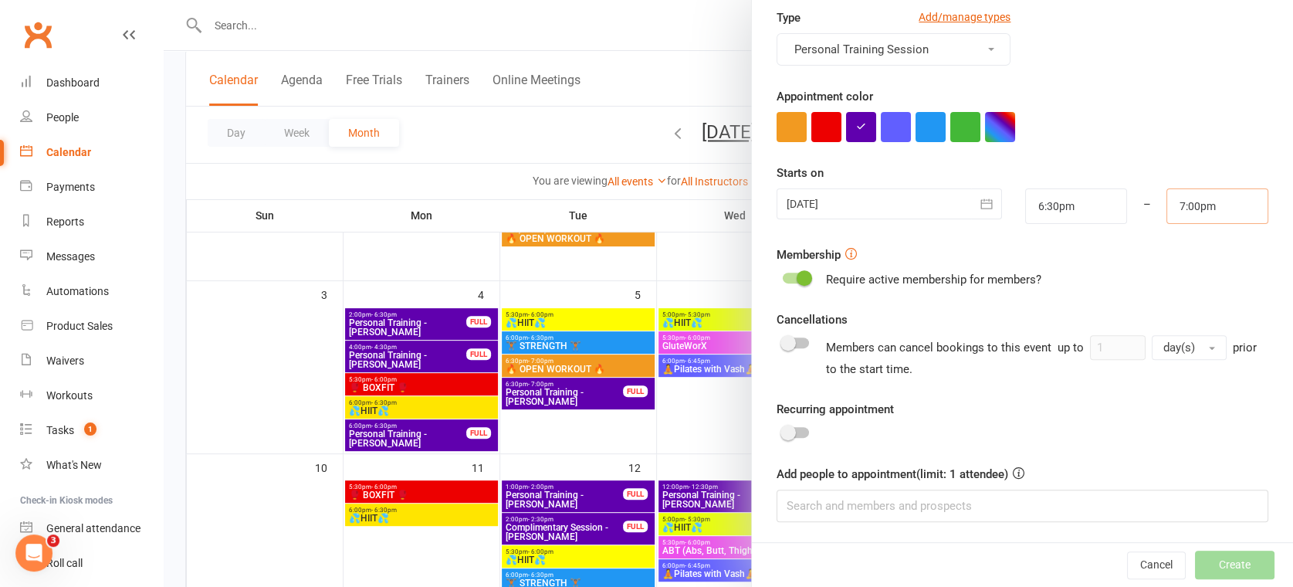
scroll to position [257, 0]
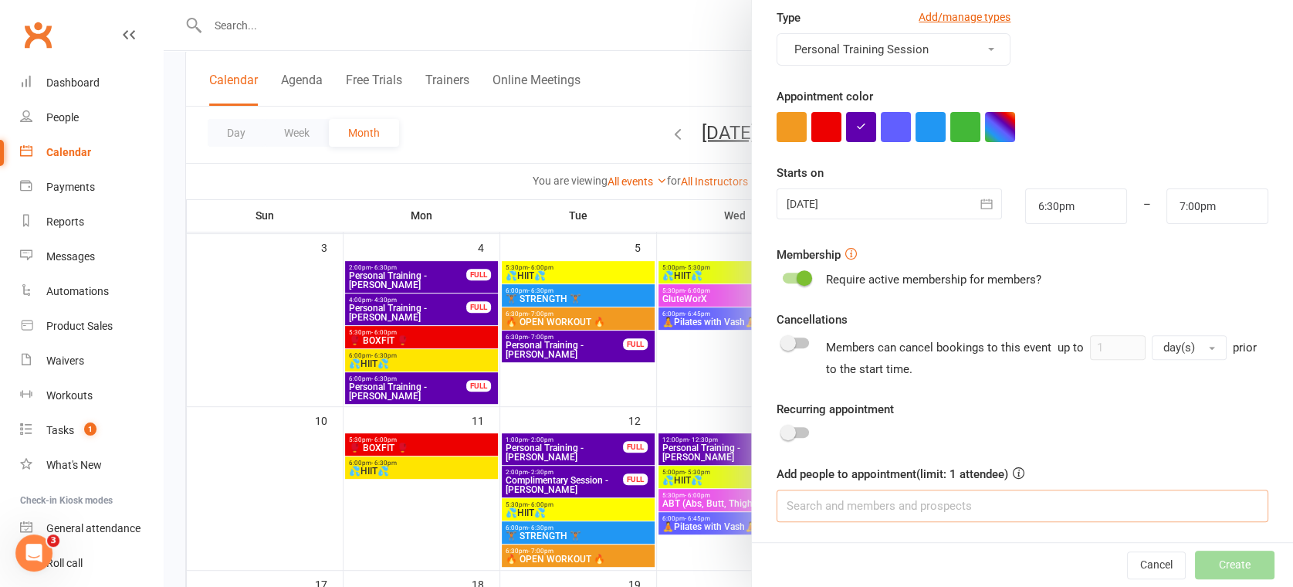
click at [871, 495] on input at bounding box center [1022, 505] width 492 height 32
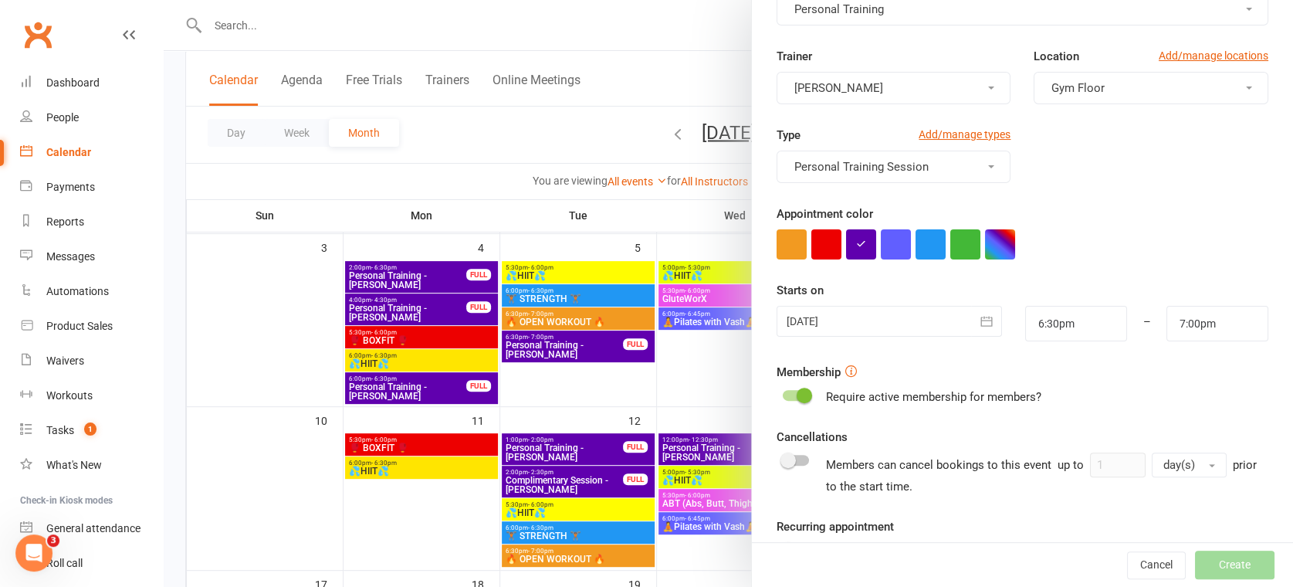
scroll to position [215, 0]
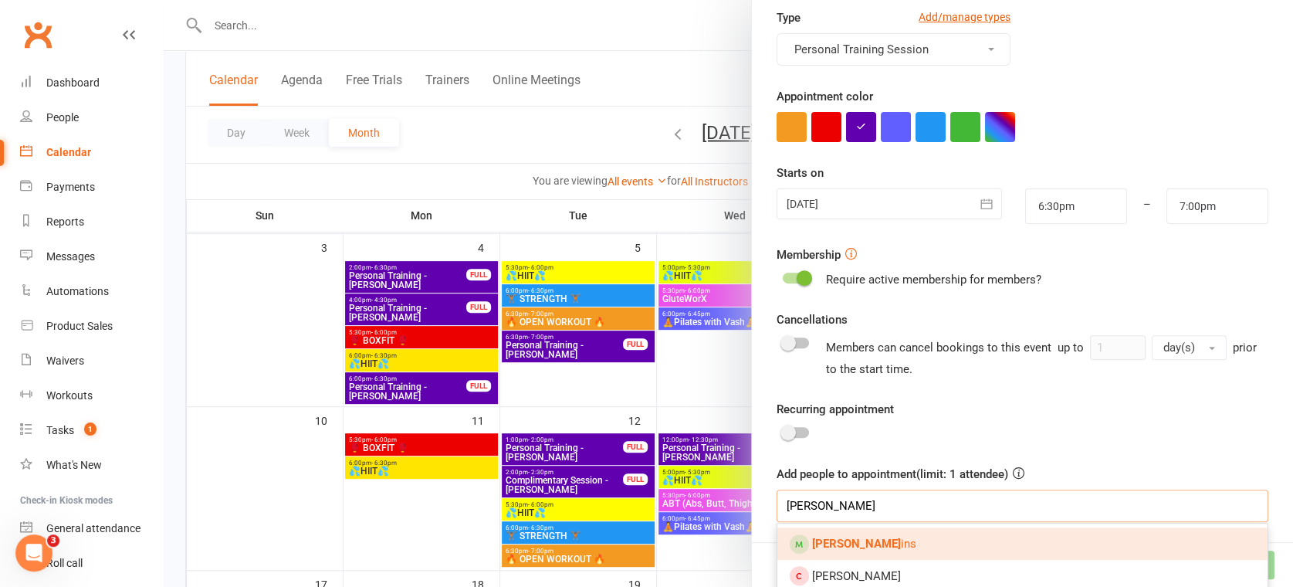
type input "sarah wilk"
click at [851, 542] on strong "Sarah Wilk" at bounding box center [856, 543] width 89 height 14
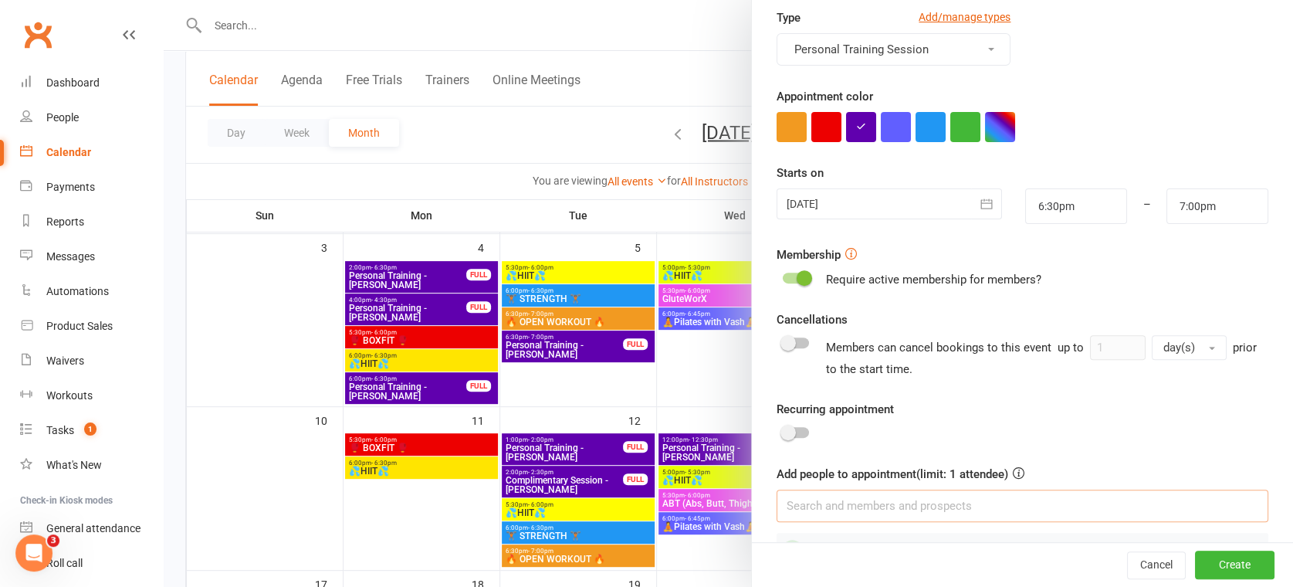
scroll to position [258, 0]
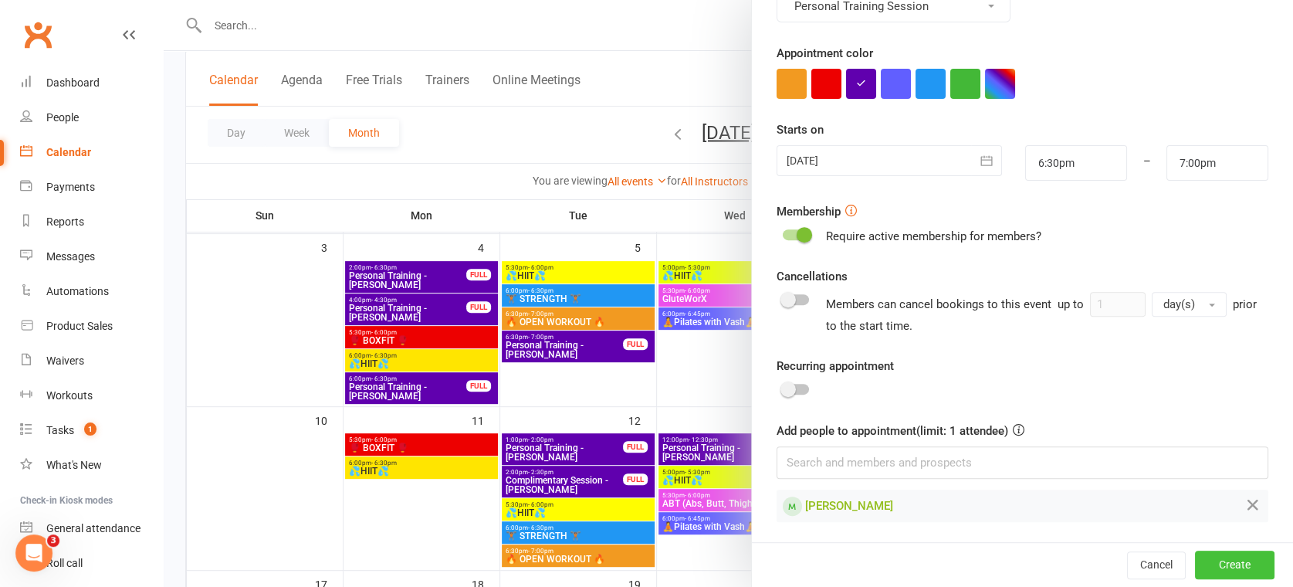
click at [1199, 566] on button "Create" at bounding box center [1234, 565] width 79 height 28
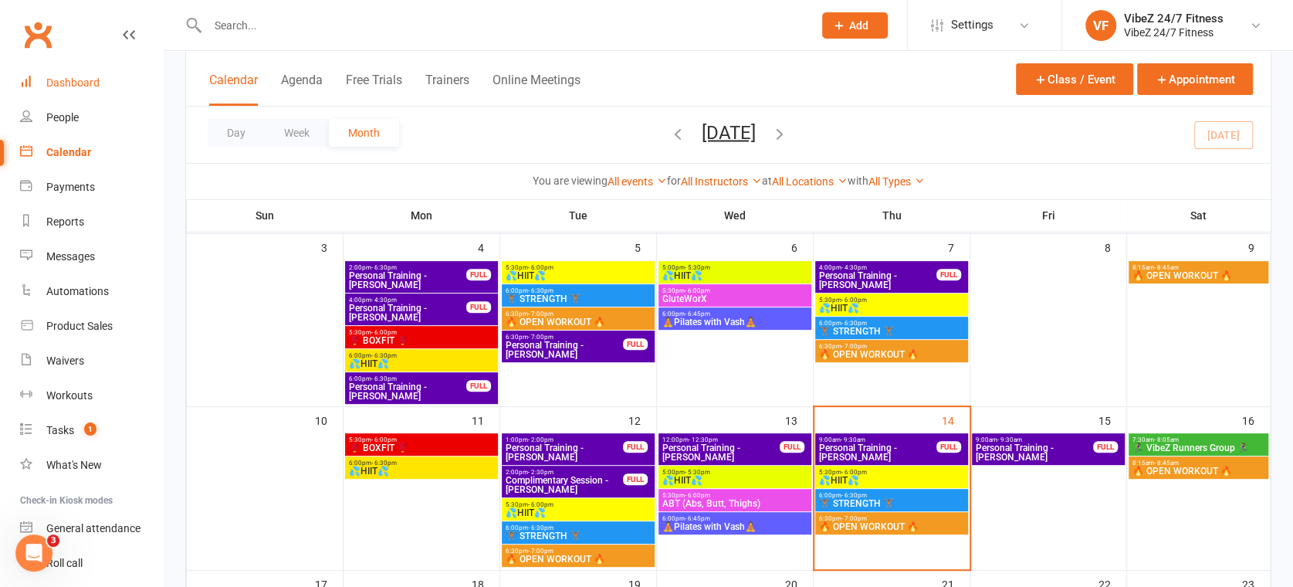
click at [82, 76] on div "Dashboard" at bounding box center [72, 82] width 53 height 12
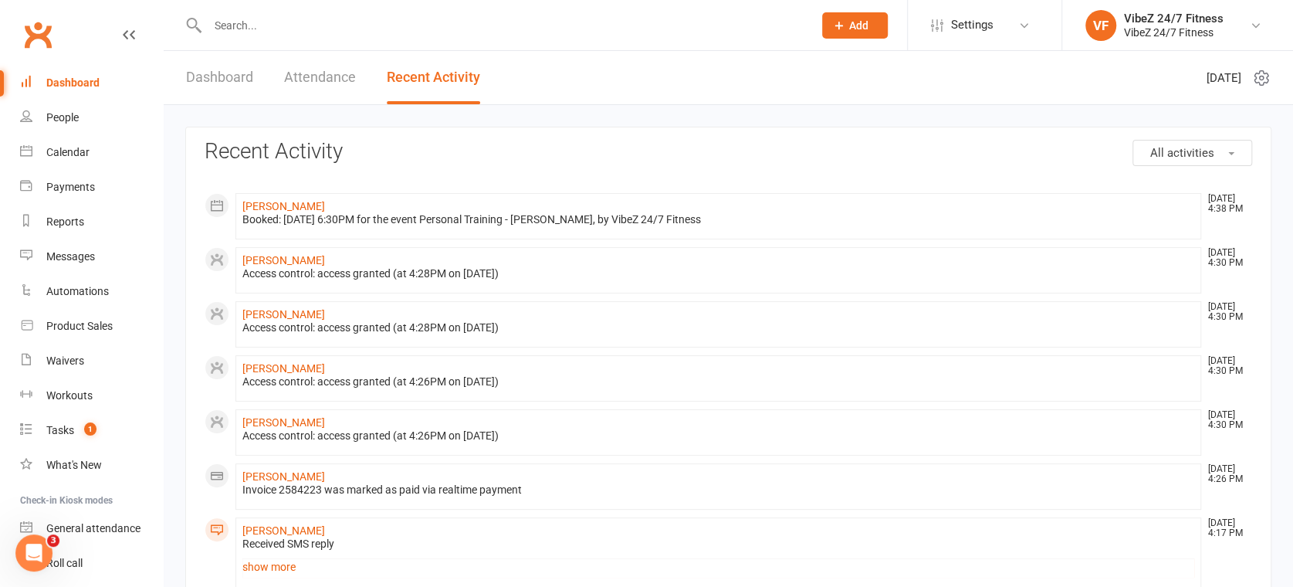
click at [224, 74] on link "Dashboard" at bounding box center [219, 77] width 67 height 53
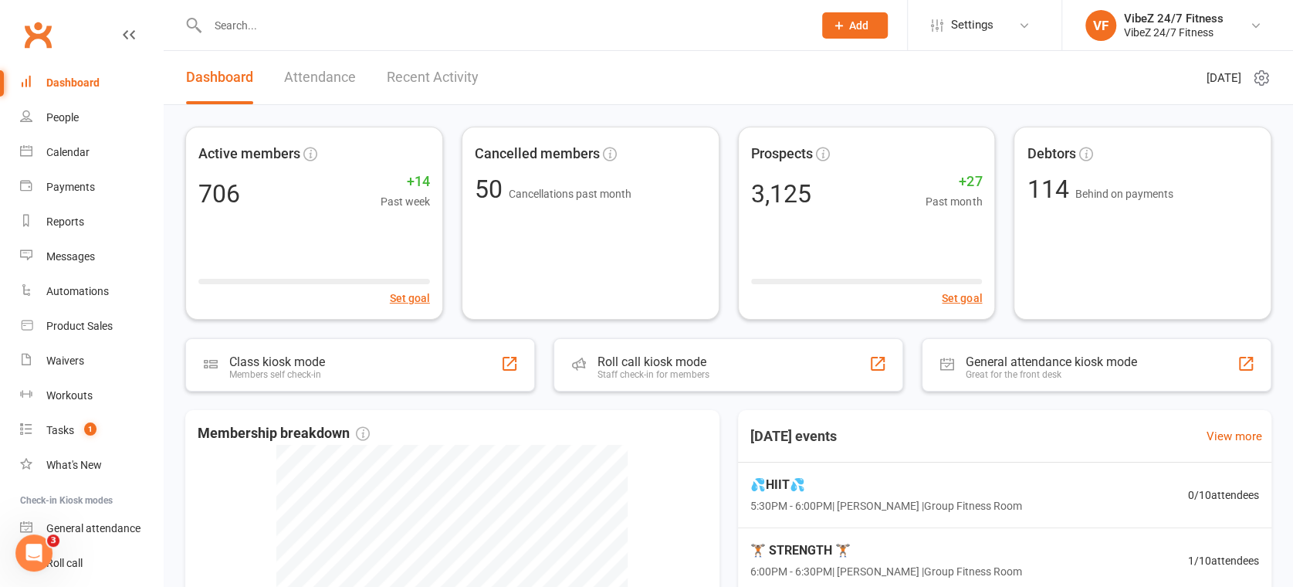
click at [408, 66] on link "Recent Activity" at bounding box center [433, 77] width 92 height 53
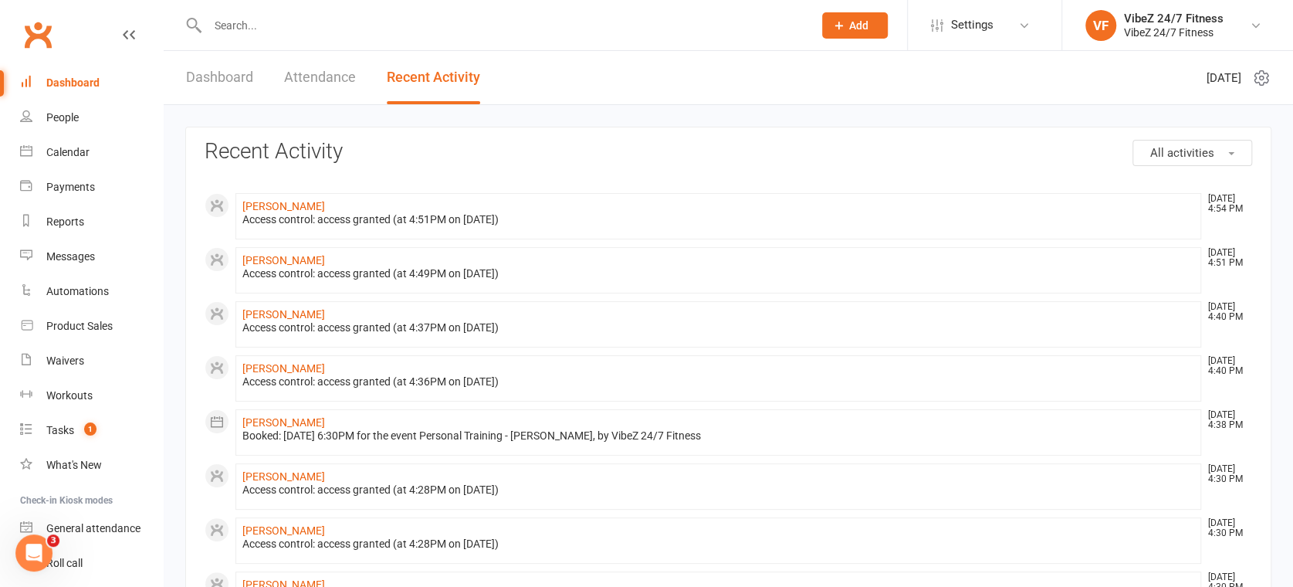
click at [221, 71] on link "Dashboard" at bounding box center [219, 77] width 67 height 53
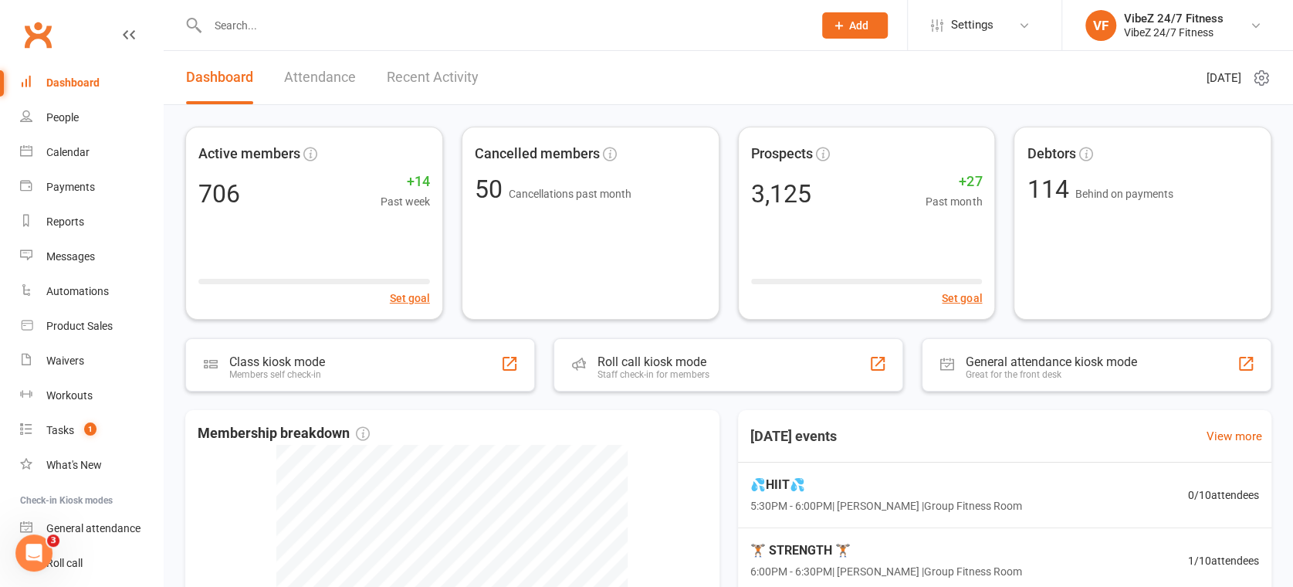
click at [429, 66] on link "Recent Activity" at bounding box center [433, 77] width 92 height 53
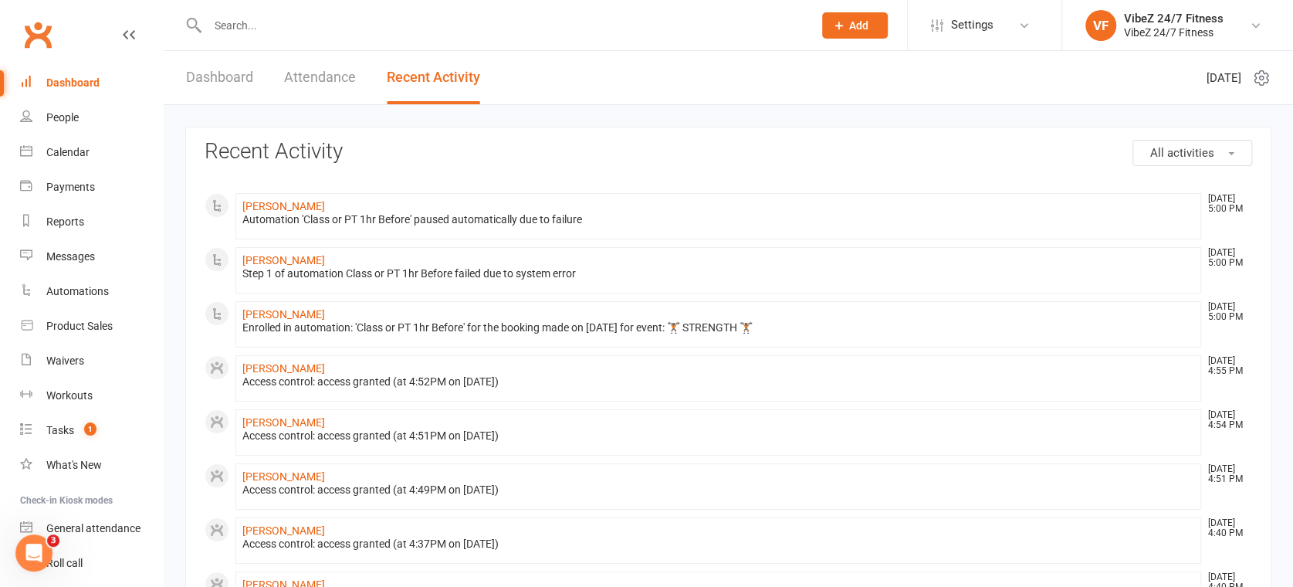
click at [238, 87] on link "Dashboard" at bounding box center [219, 77] width 67 height 53
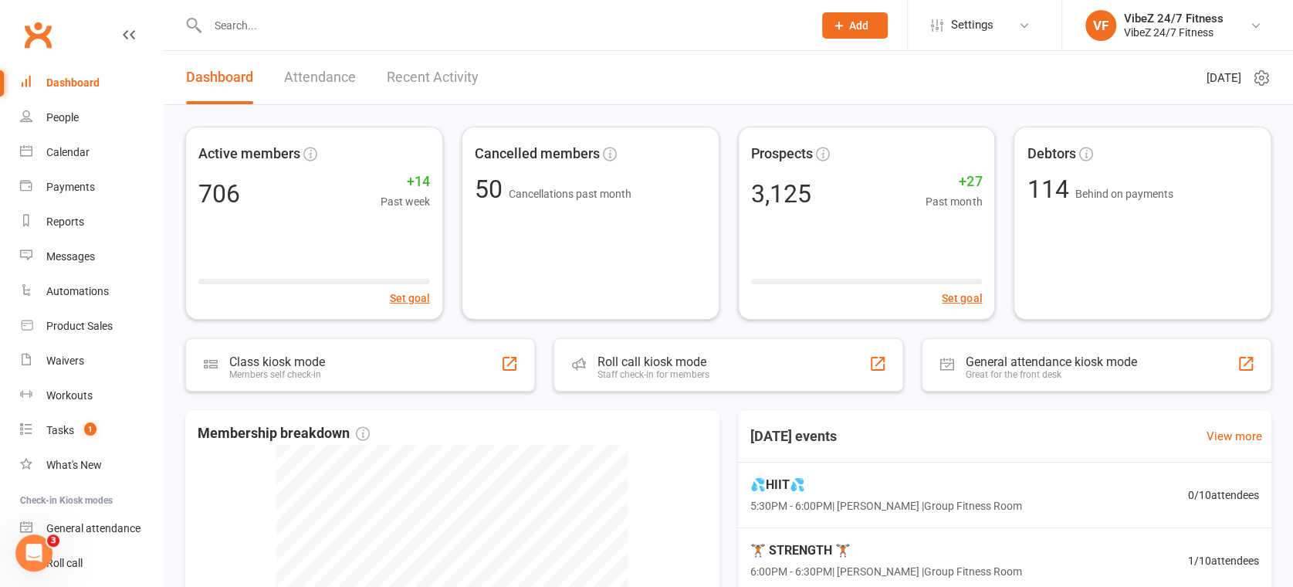
click at [437, 82] on link "Recent Activity" at bounding box center [433, 77] width 92 height 53
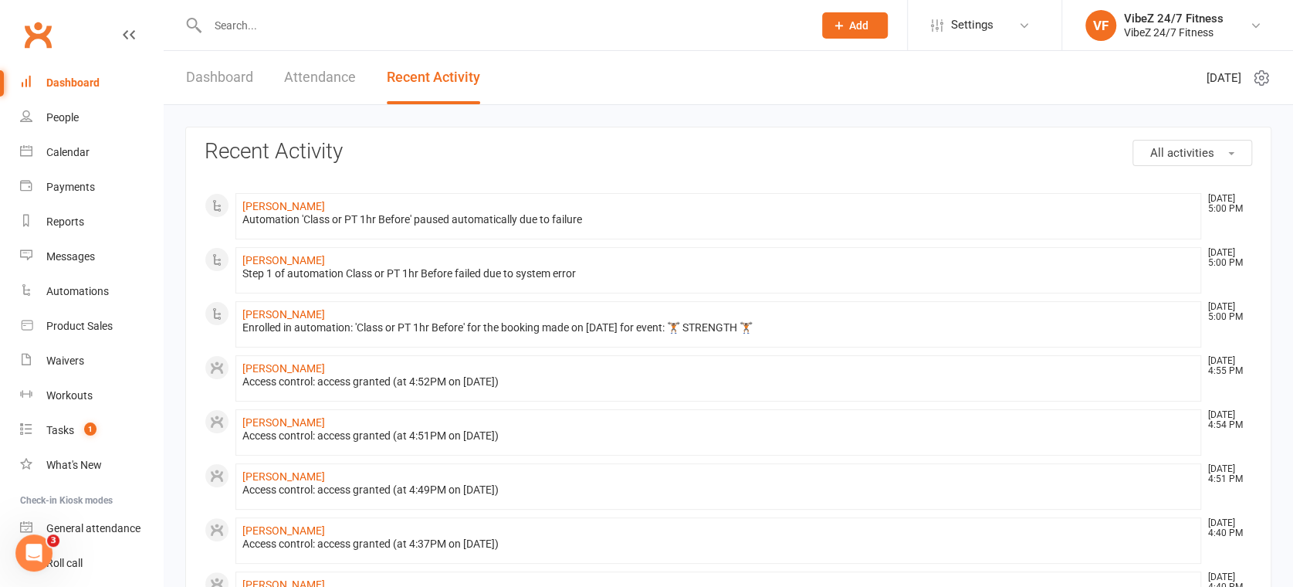
click at [174, 69] on div "Dashboard Attendance Recent Activity" at bounding box center [333, 77] width 339 height 53
drag, startPoint x: 199, startPoint y: 76, endPoint x: 236, endPoint y: 74, distance: 37.1
click at [201, 78] on link "Dashboard" at bounding box center [219, 77] width 67 height 53
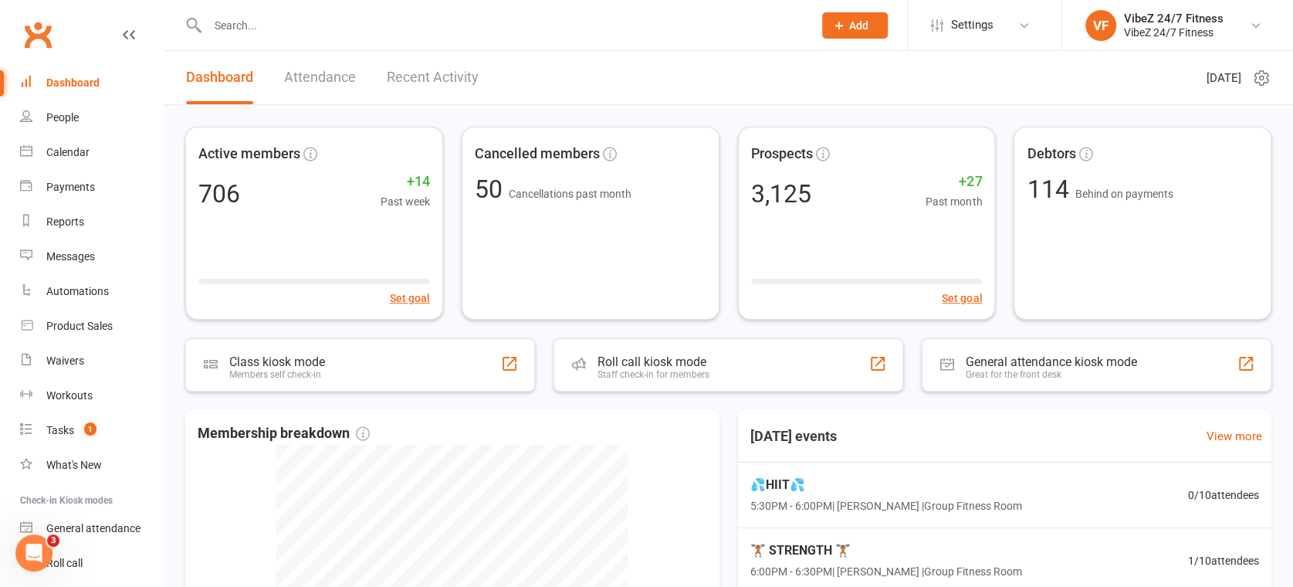
click at [586, 71] on header "Dashboard Attendance Recent Activity Thursday 14th, August 2025" at bounding box center [728, 78] width 1129 height 54
click at [517, 35] on input "text" at bounding box center [502, 26] width 599 height 22
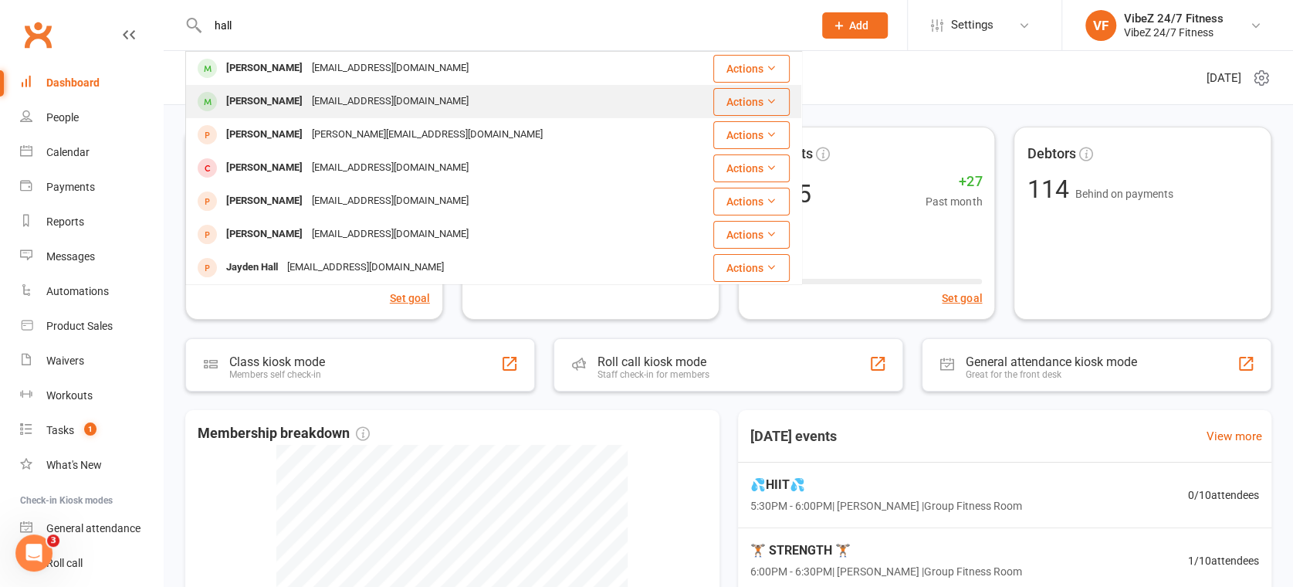
type input "hall"
click at [341, 102] on div "mitchell_d_hall@hotmail.com" at bounding box center [390, 101] width 166 height 22
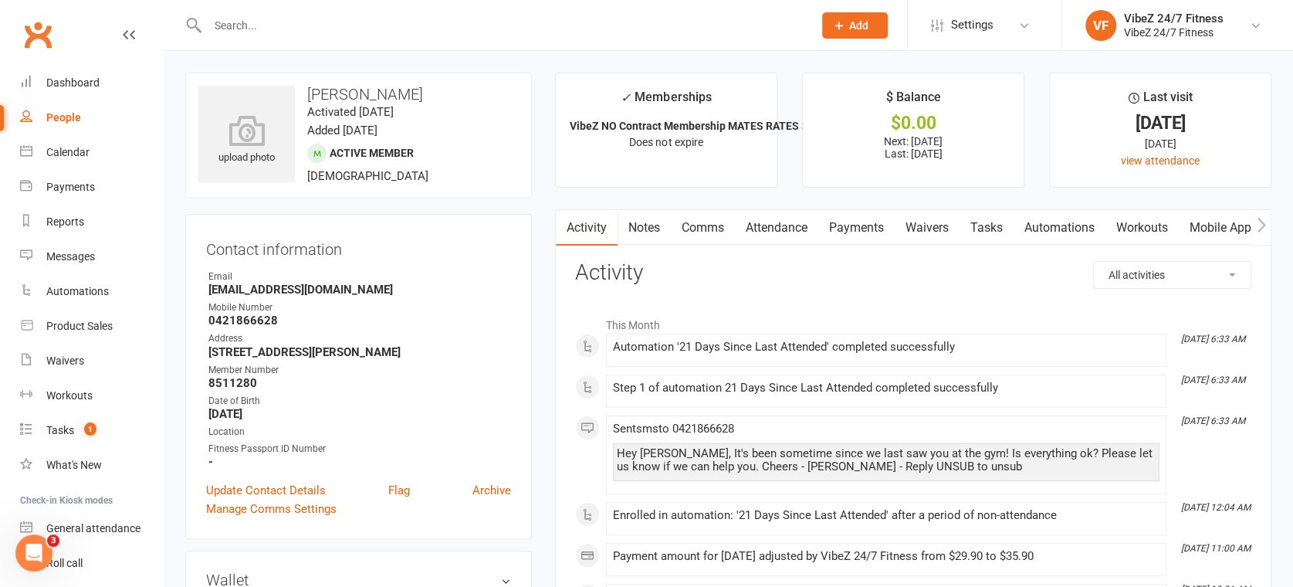
click at [1260, 223] on icon "button" at bounding box center [1260, 225] width 9 height 16
click at [1205, 228] on link "Access Control" at bounding box center [1197, 228] width 103 height 36
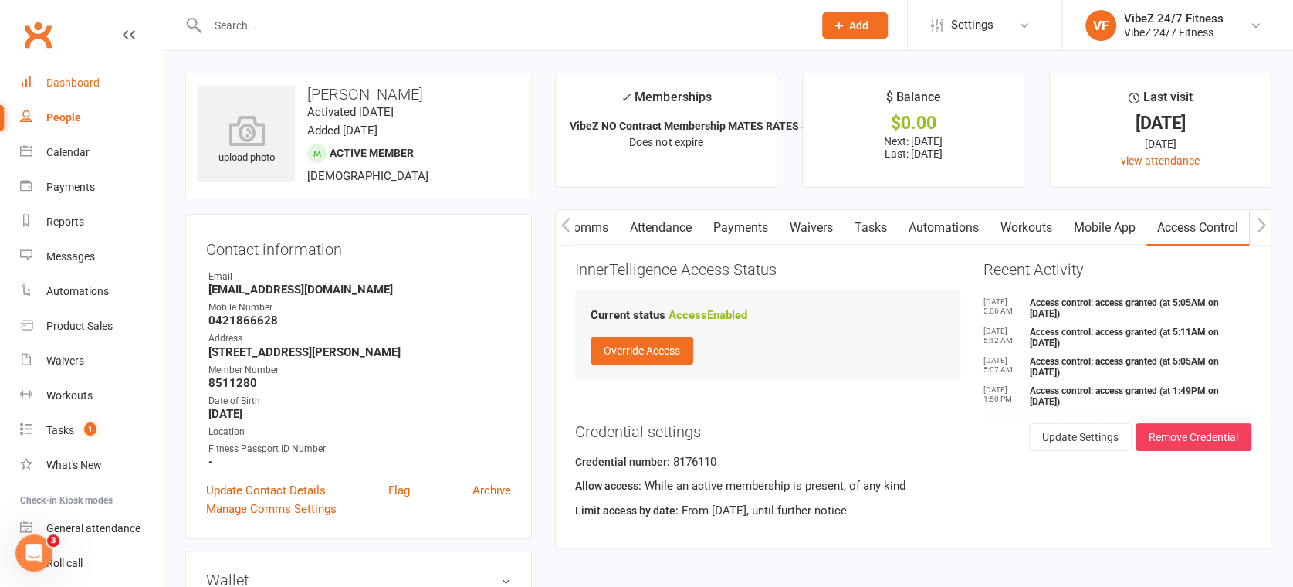
click at [93, 83] on div "Dashboard" at bounding box center [72, 82] width 53 height 12
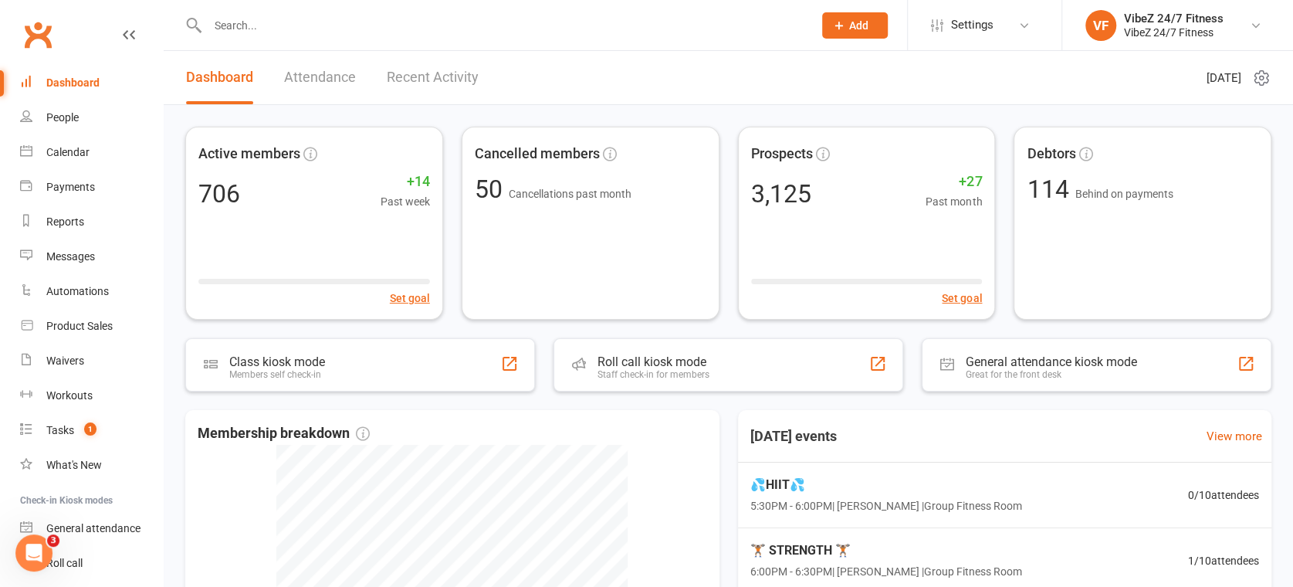
click at [428, 77] on link "Recent Activity" at bounding box center [433, 77] width 92 height 53
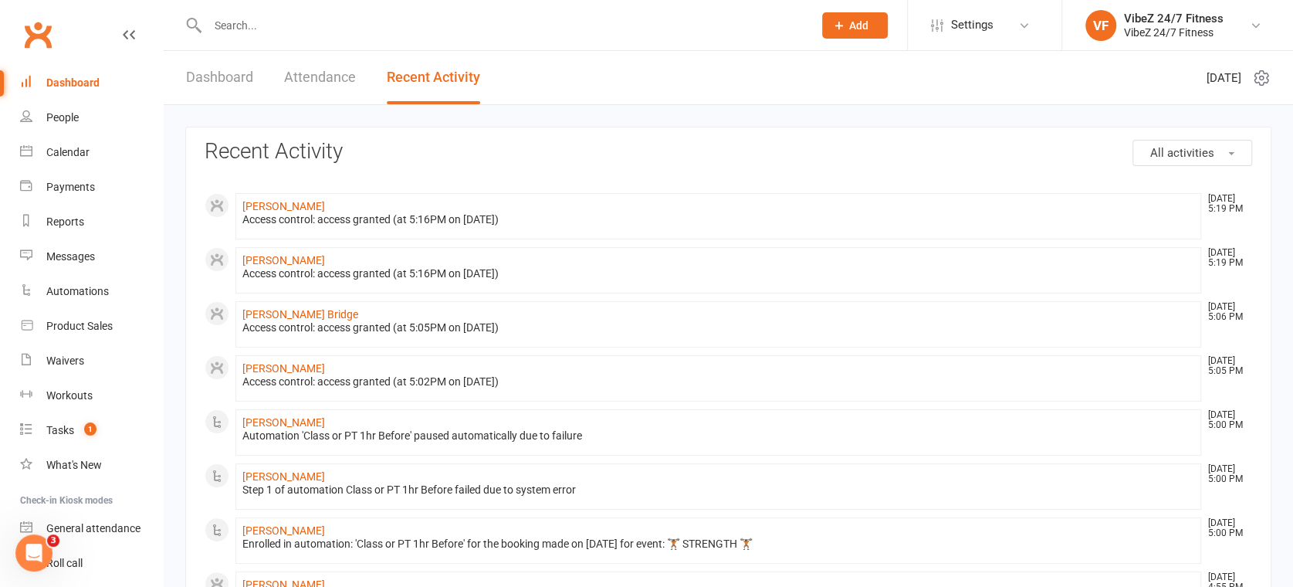
click at [221, 73] on link "Dashboard" at bounding box center [219, 77] width 67 height 53
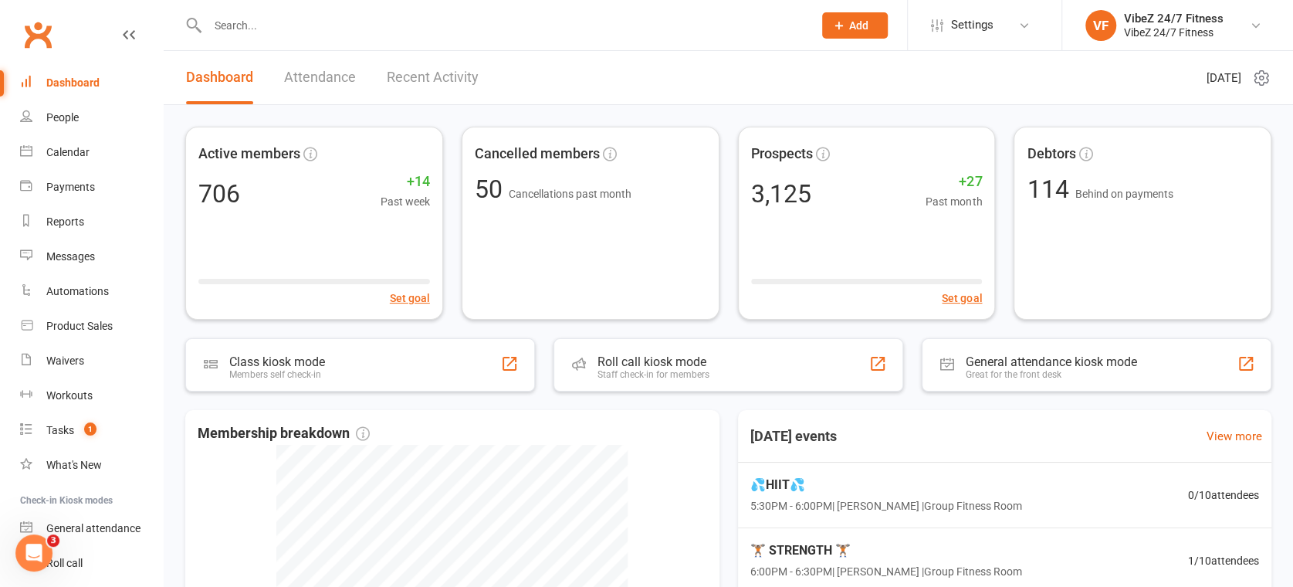
click at [390, 66] on link "Recent Activity" at bounding box center [433, 77] width 92 height 53
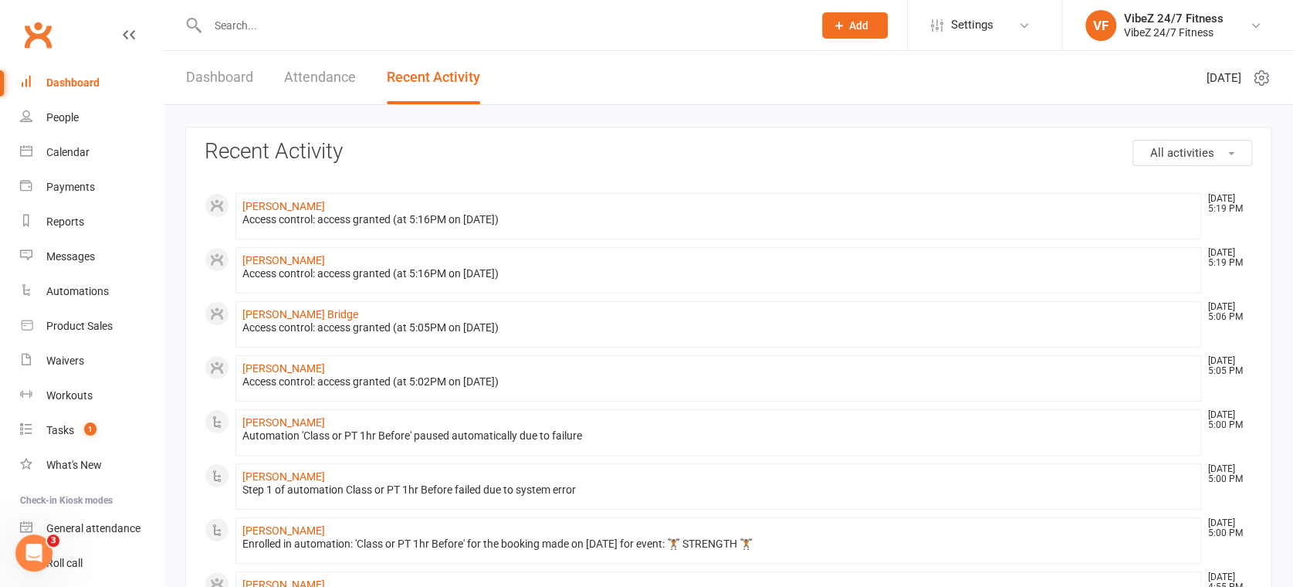
click at [222, 96] on link "Dashboard" at bounding box center [219, 77] width 67 height 53
